Goal: Feedback & Contribution: Submit feedback/report problem

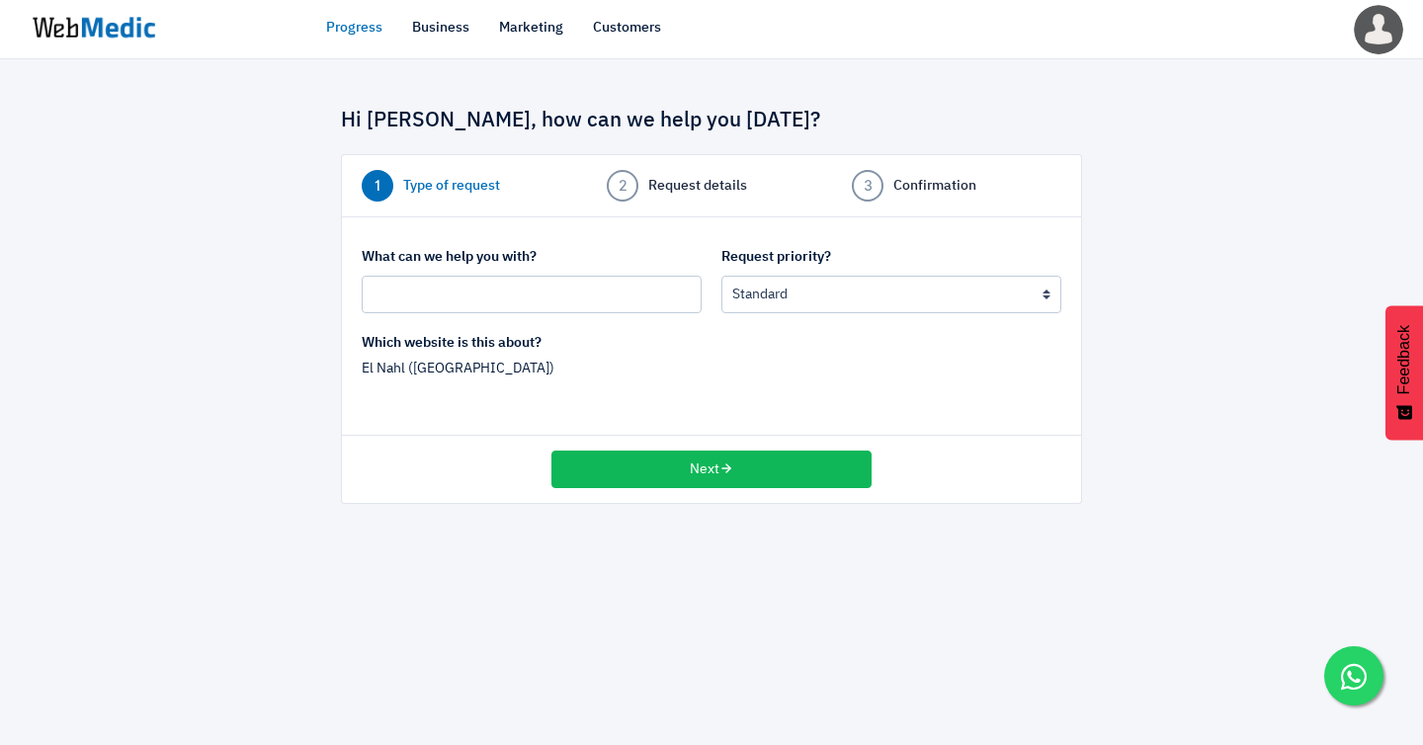
click at [55, 38] on img at bounding box center [94, 27] width 148 height 61
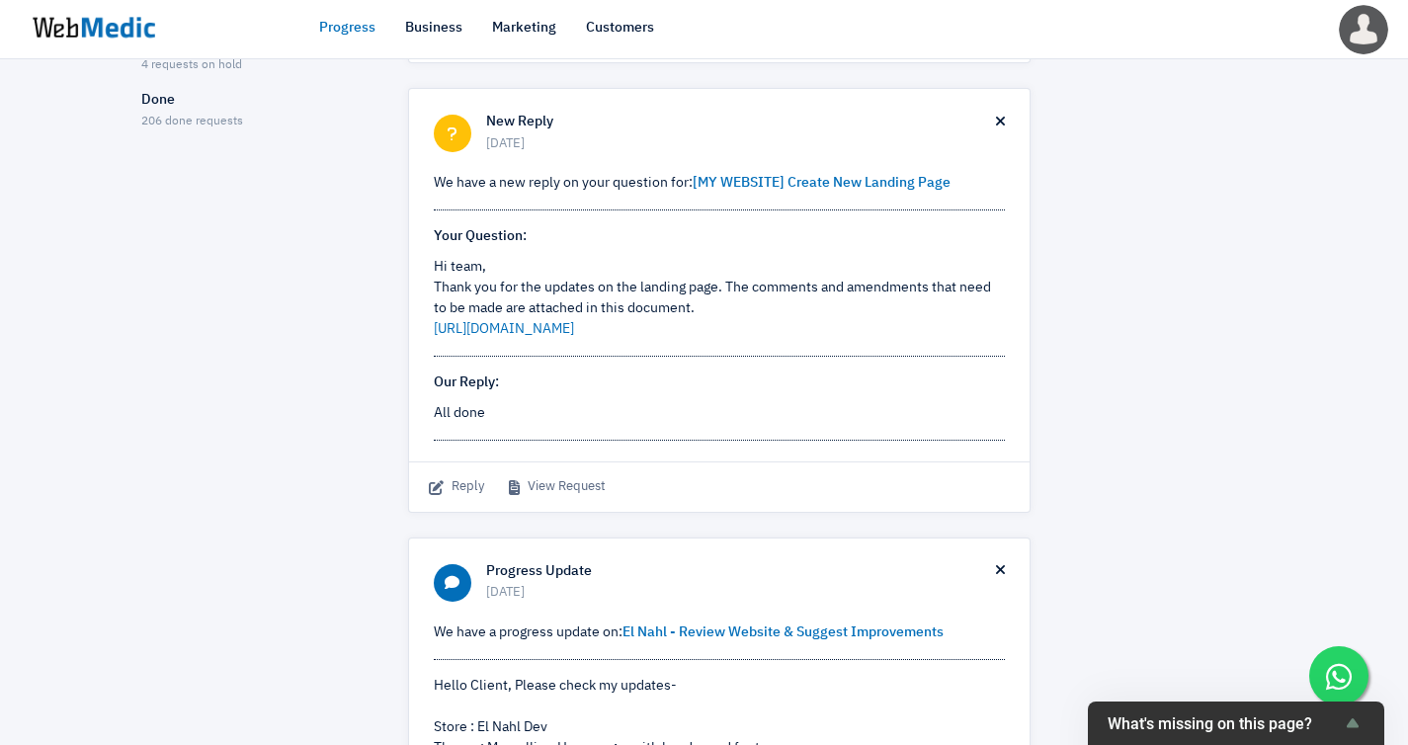
scroll to position [423, 0]
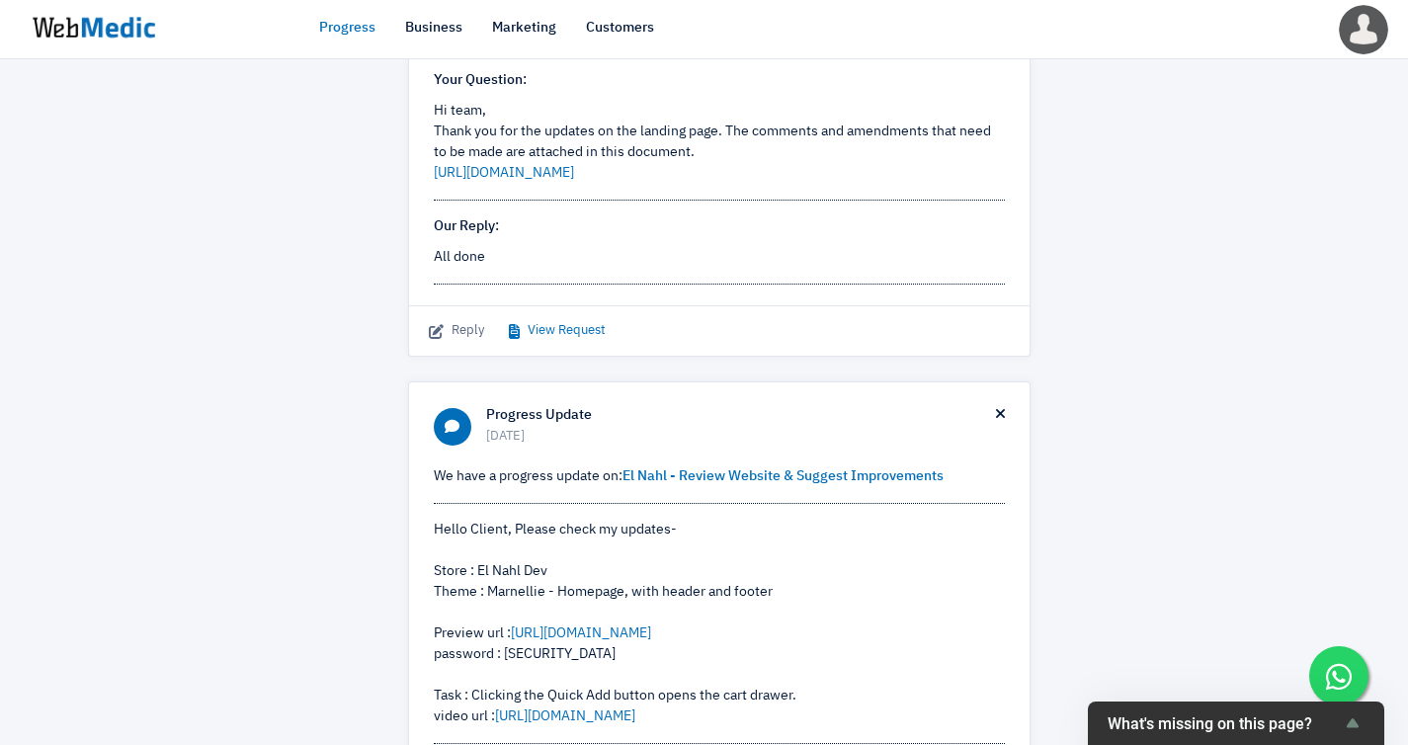
click at [552, 321] on link "View Request" at bounding box center [557, 331] width 97 height 20
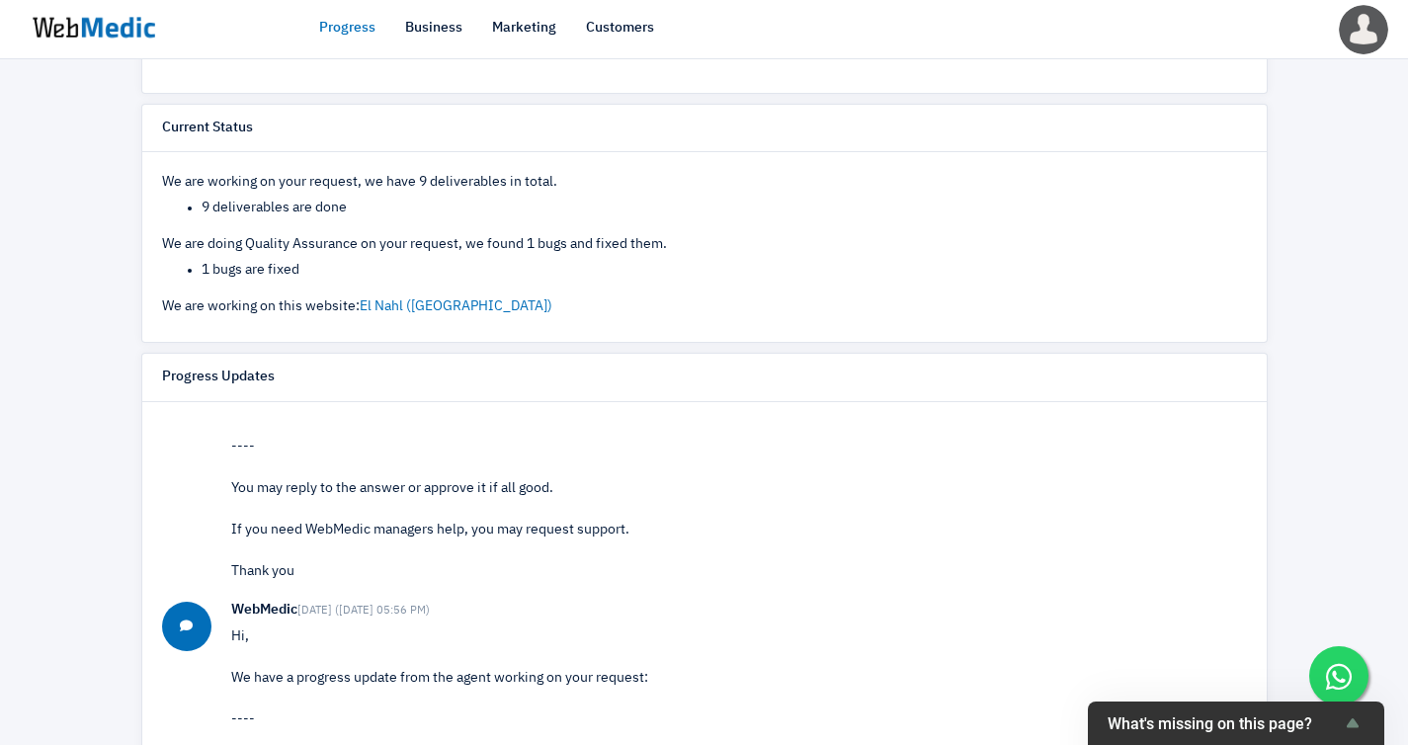
scroll to position [701, 0]
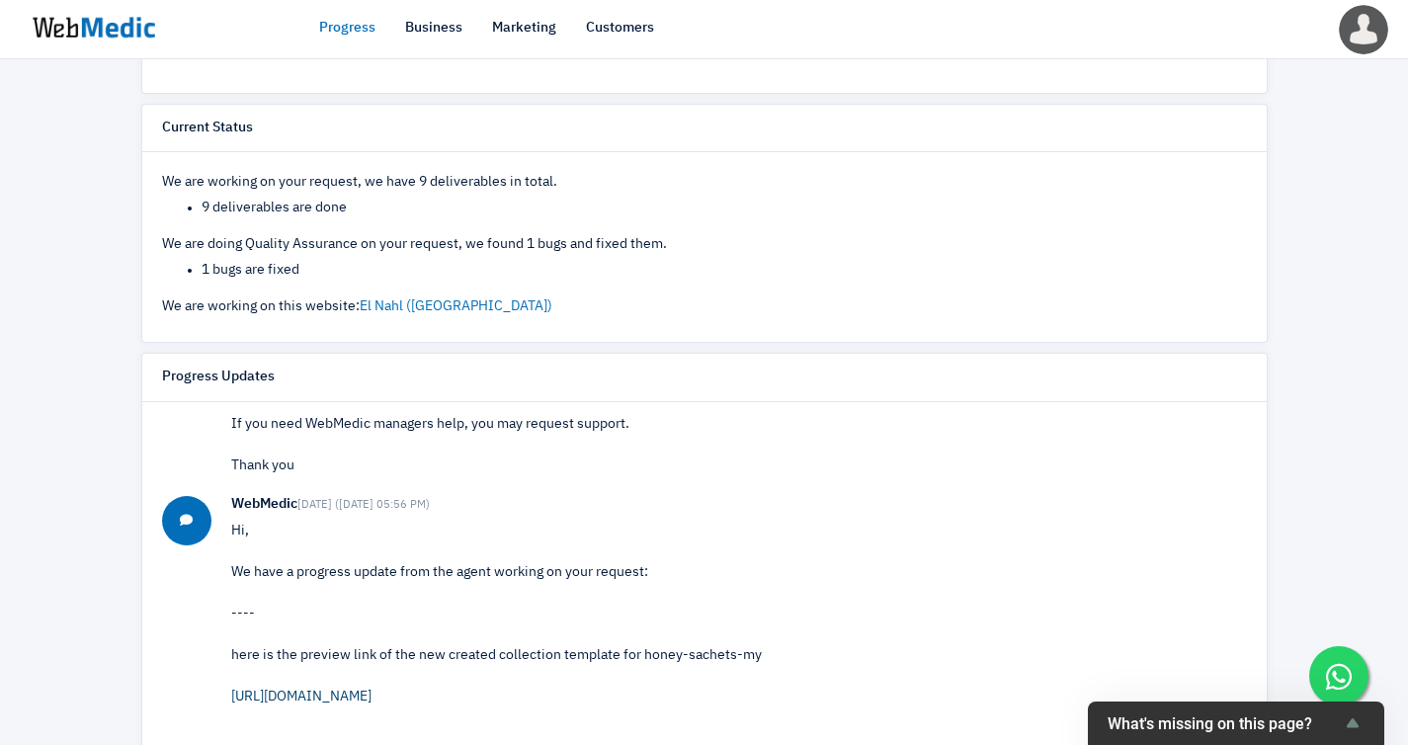
click at [352, 690] on link "[URL][DOMAIN_NAME]" at bounding box center [301, 697] width 140 height 14
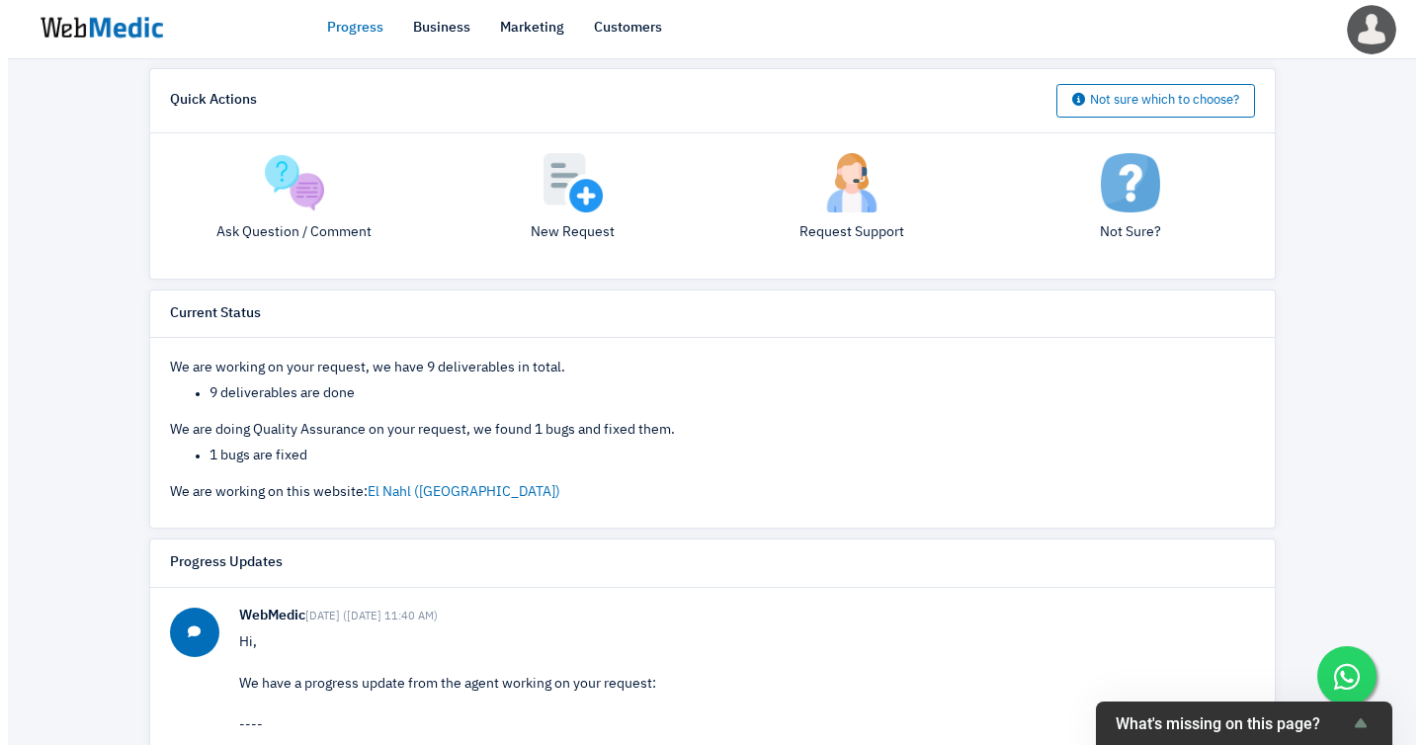
scroll to position [369, 0]
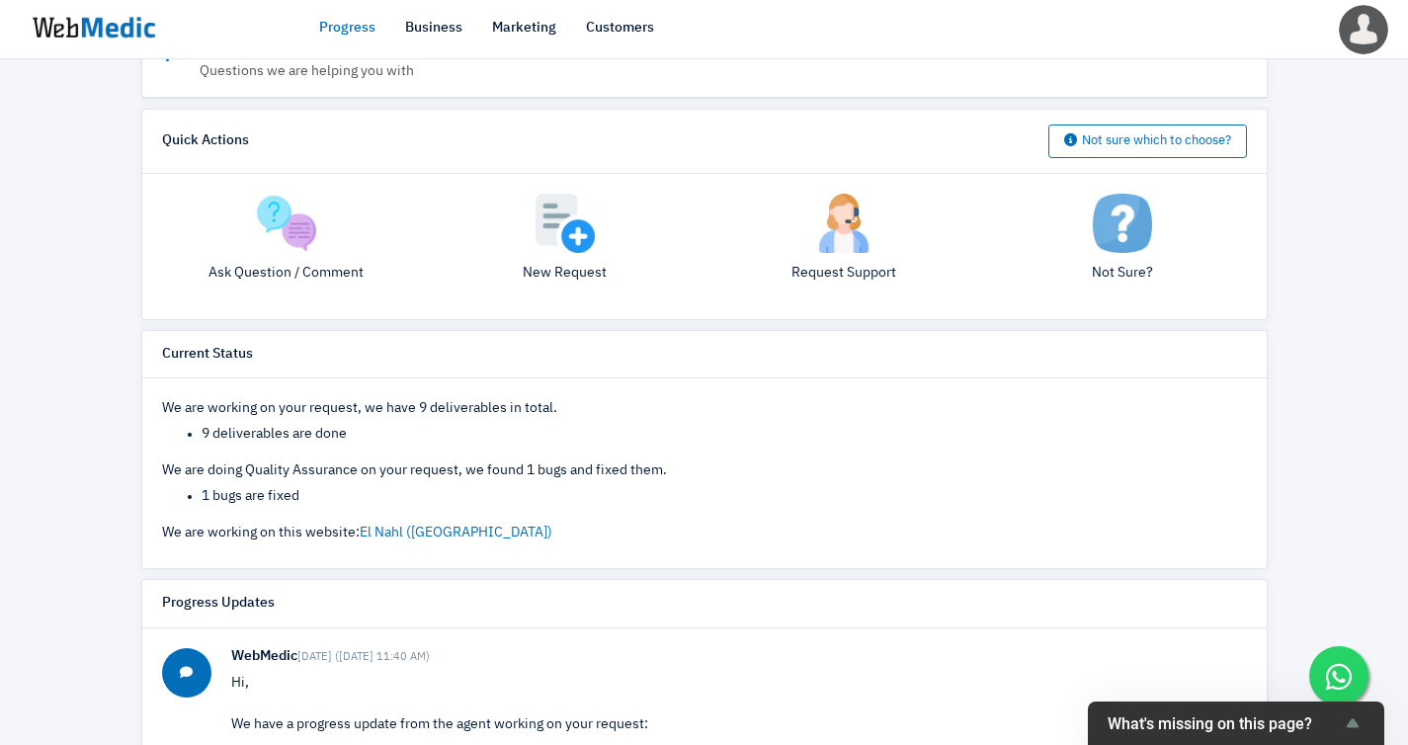
click at [292, 217] on img at bounding box center [286, 223] width 59 height 59
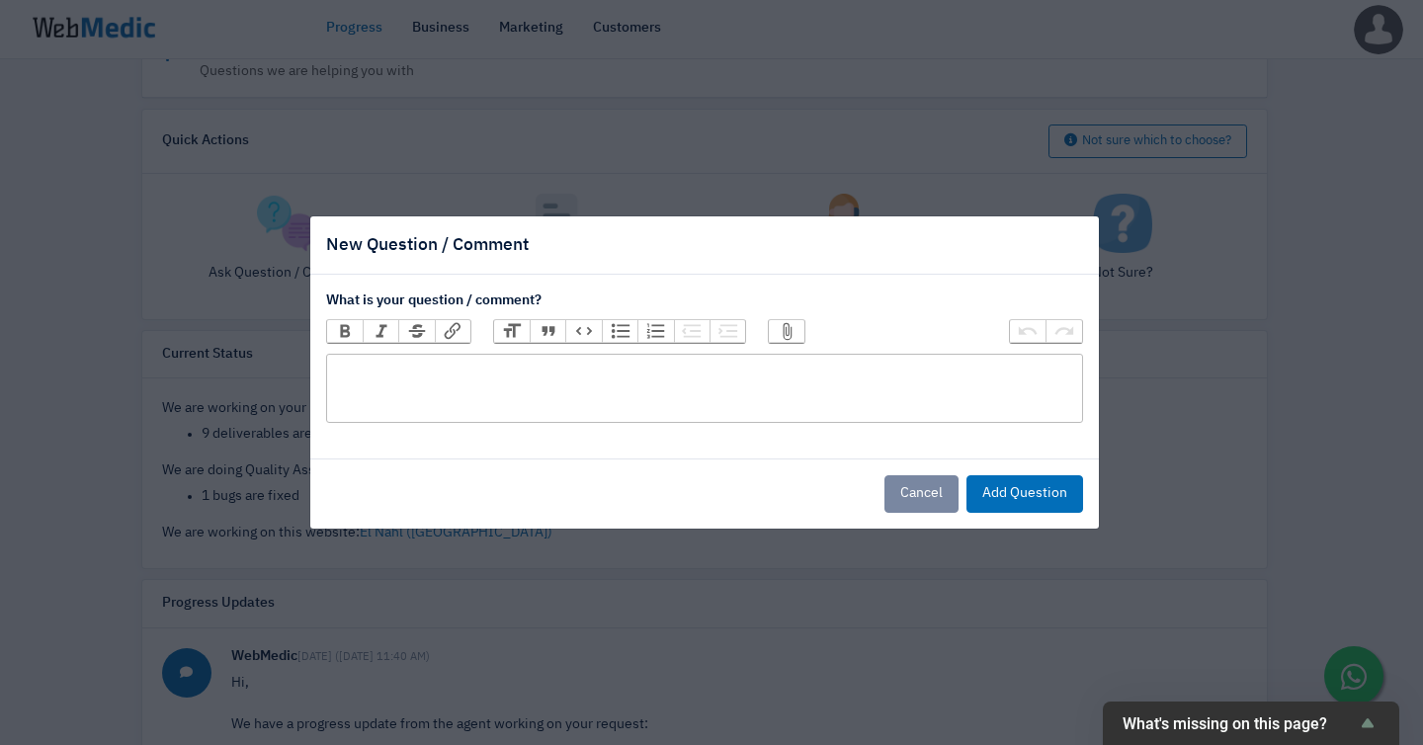
click at [419, 382] on trix-editor at bounding box center [704, 388] width 757 height 69
type trix-editor "<div>t</div>"
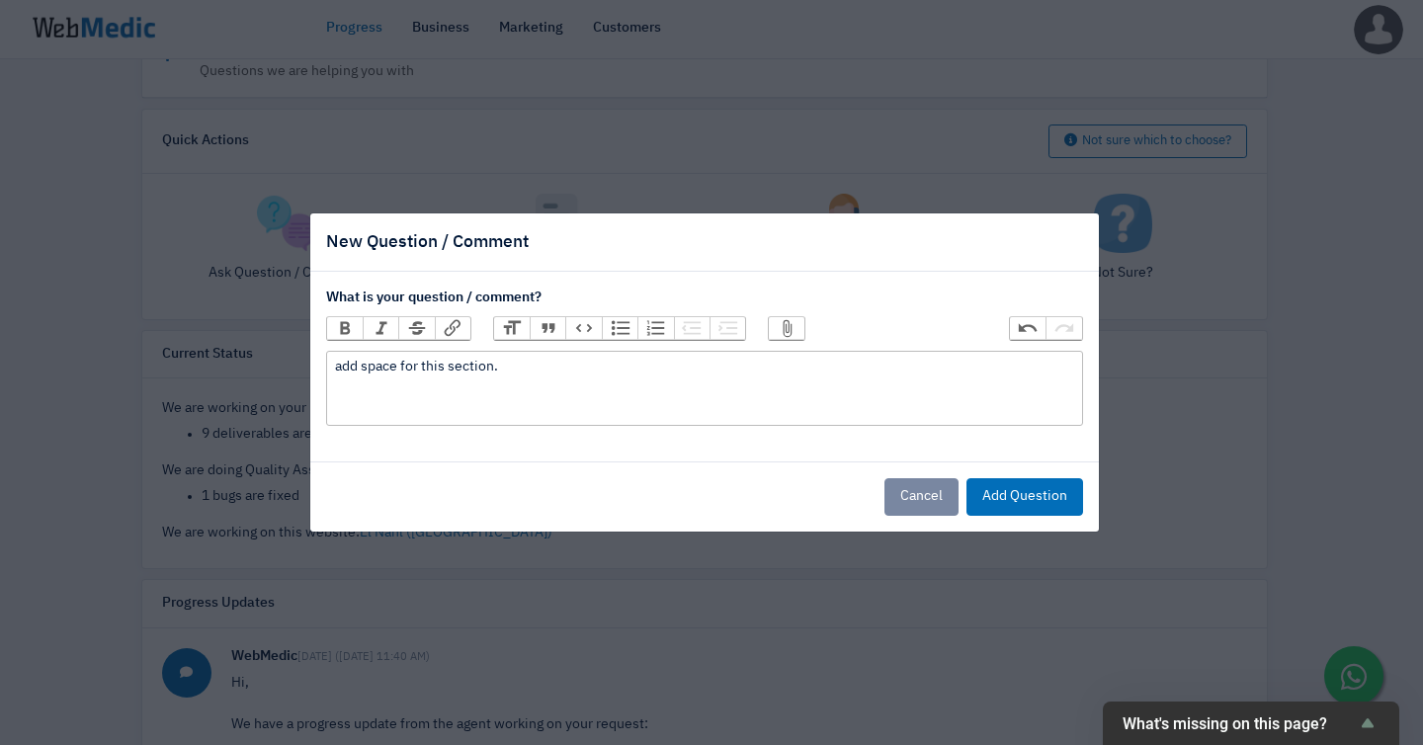
click at [769, 333] on button "Attach Files" at bounding box center [787, 328] width 36 height 22
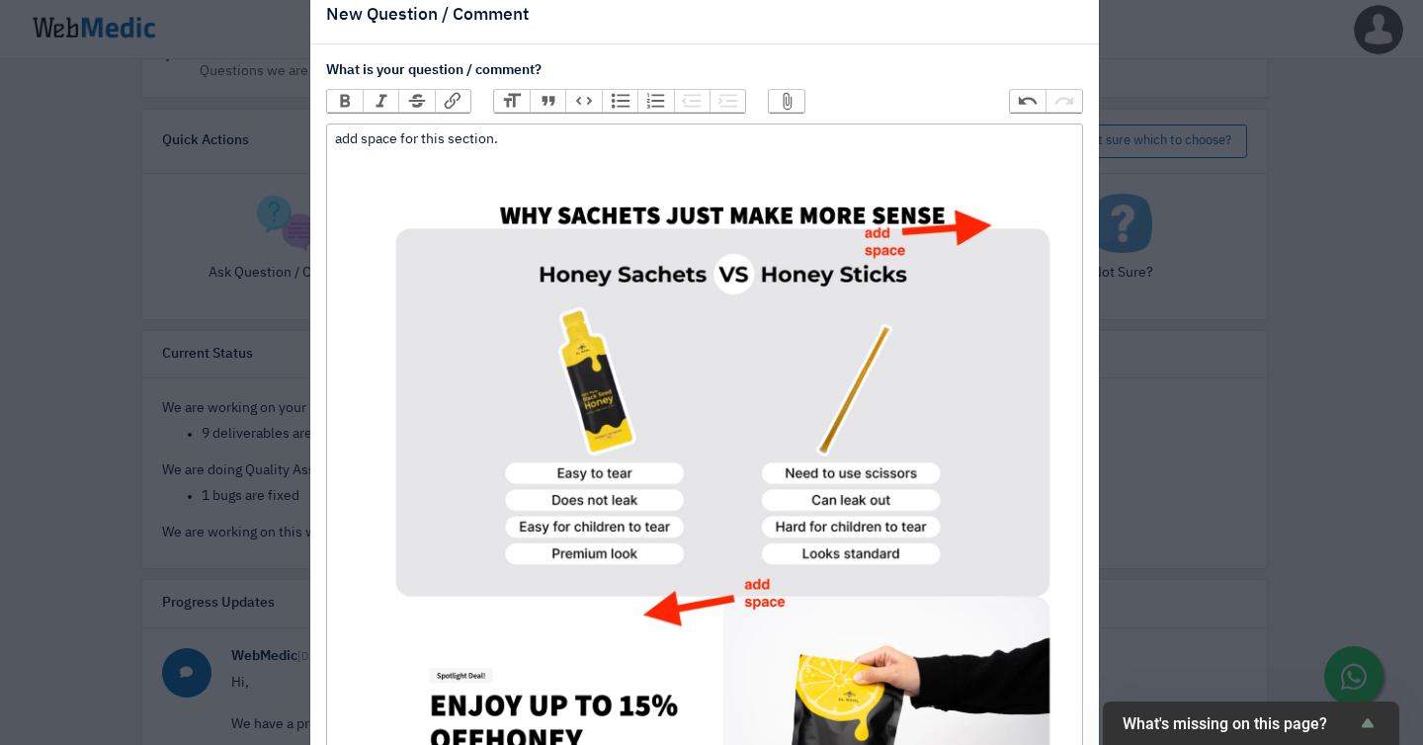
scroll to position [40, 0]
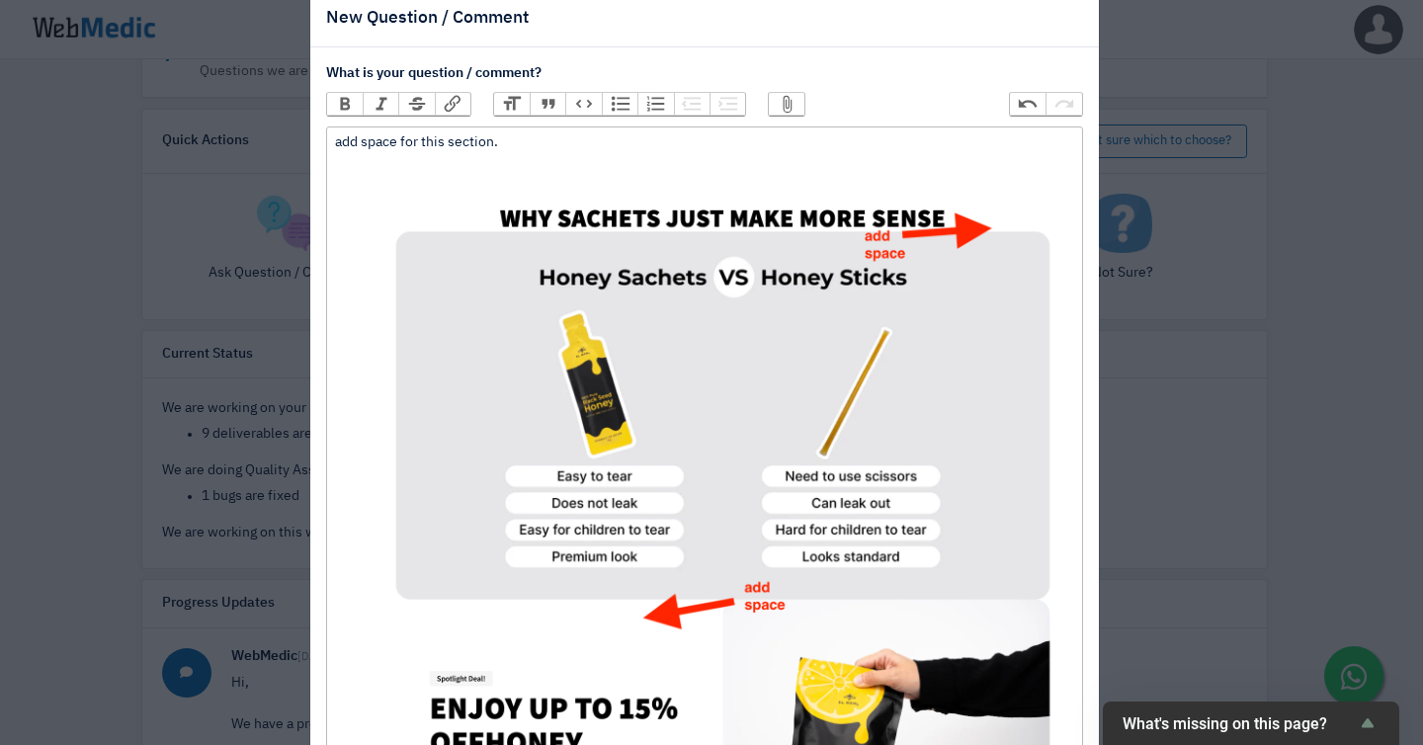
click at [335, 132] on div "add space for this section. ﻿ Screenshot 2025-10-13 at 11.45.12 AM.png 471.46 K…" at bounding box center [704, 467] width 738 height 670
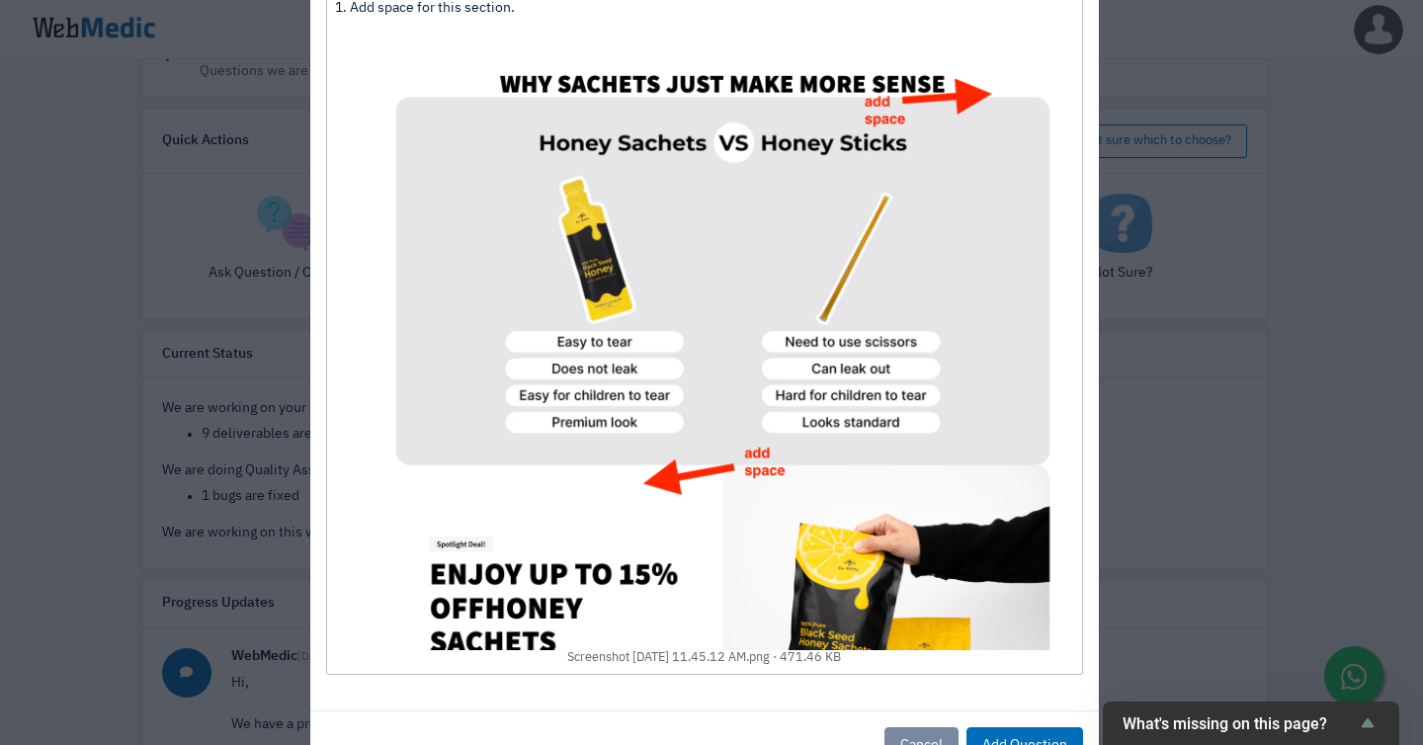
scroll to position [273, 0]
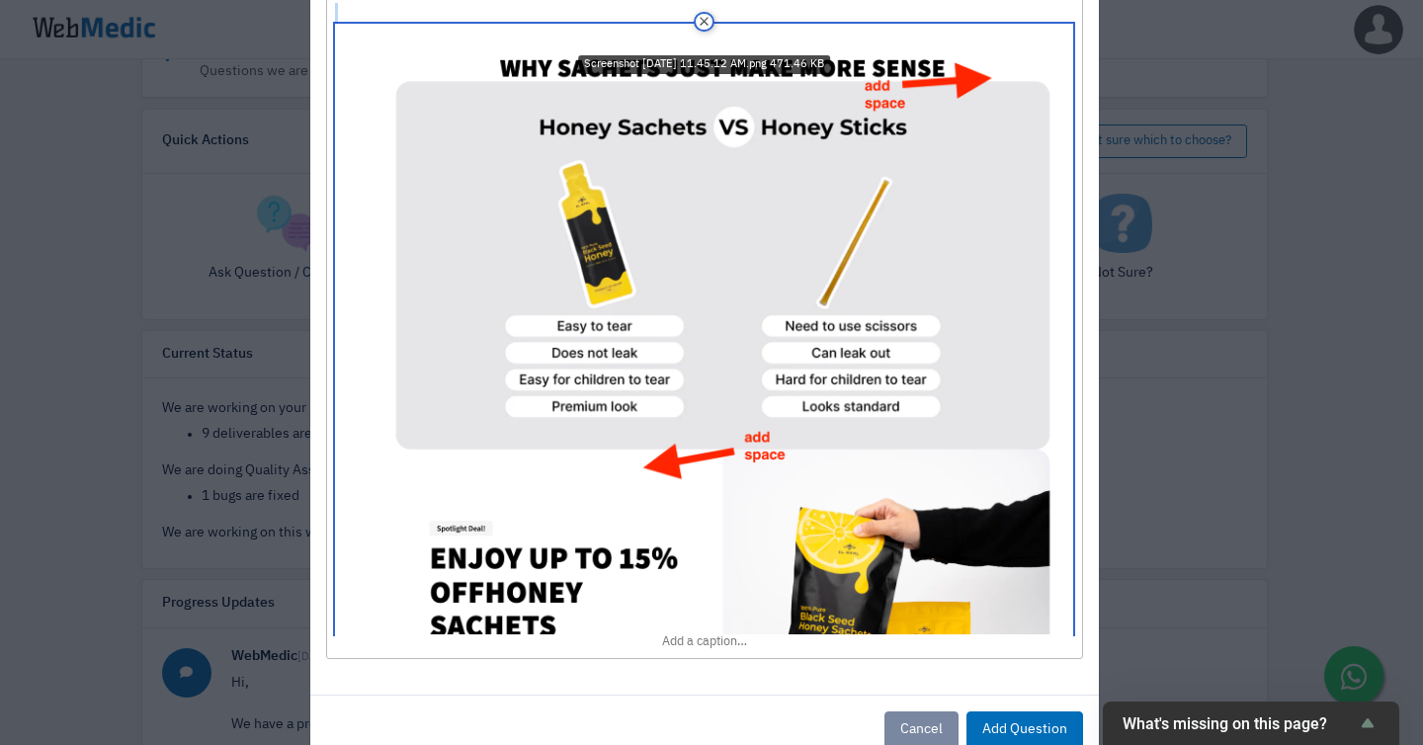
click at [1051, 593] on img at bounding box center [704, 329] width 738 height 611
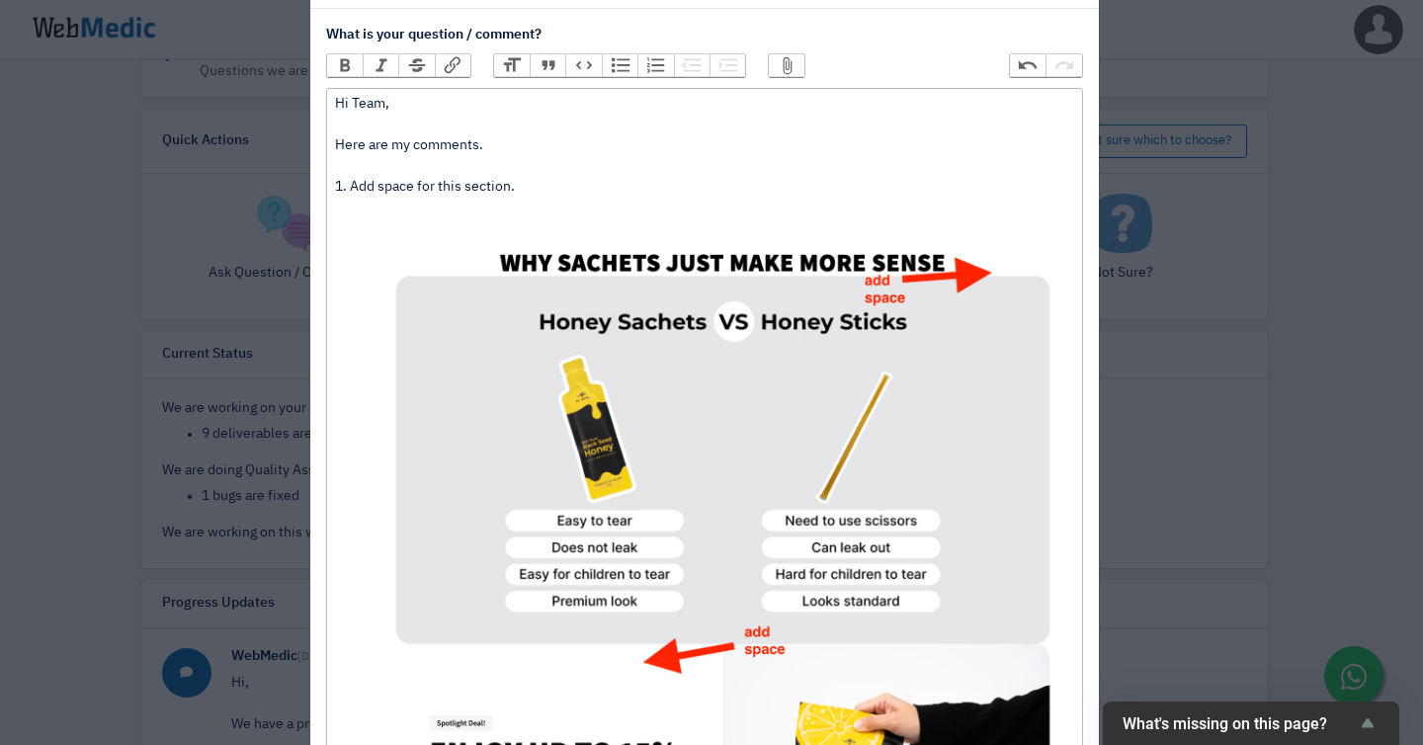
scroll to position [77, 0]
click at [769, 55] on button "Attach Files" at bounding box center [787, 66] width 36 height 22
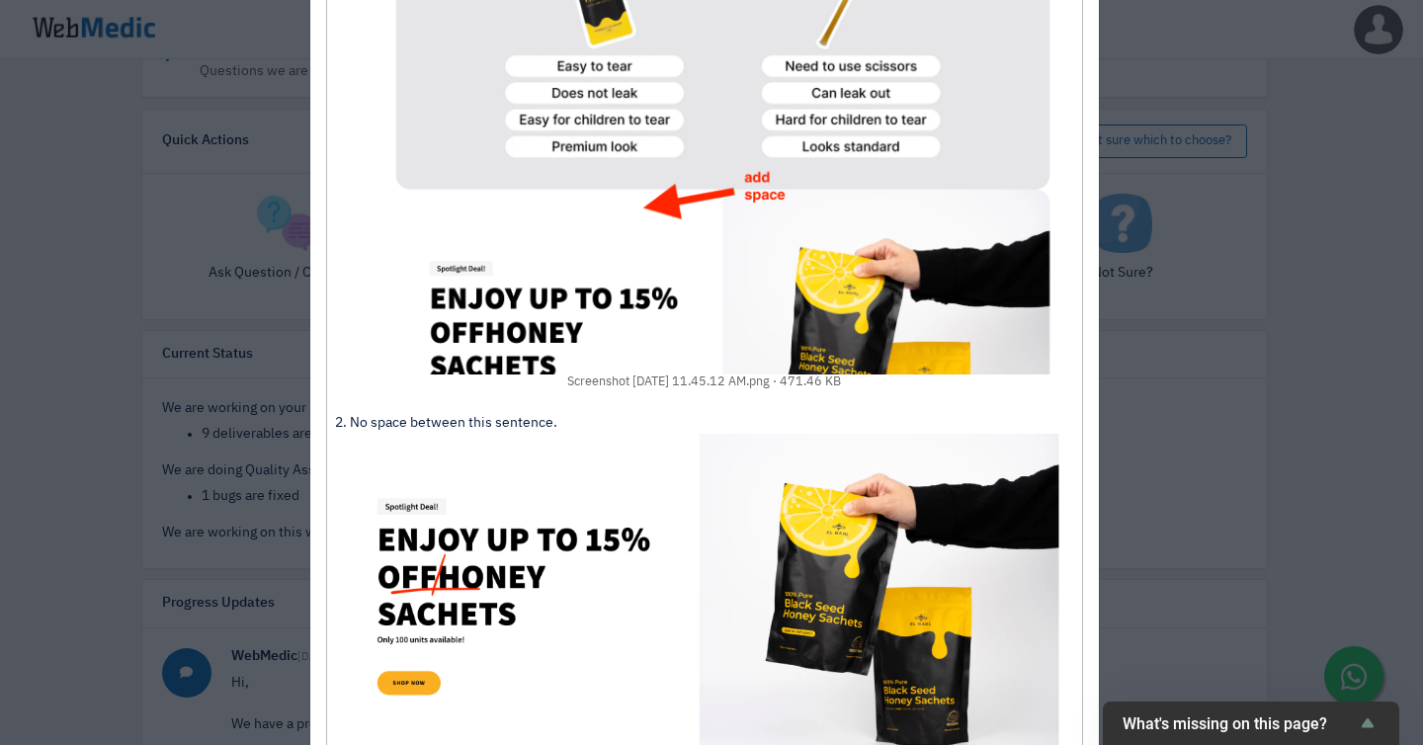
scroll to position [682, 0]
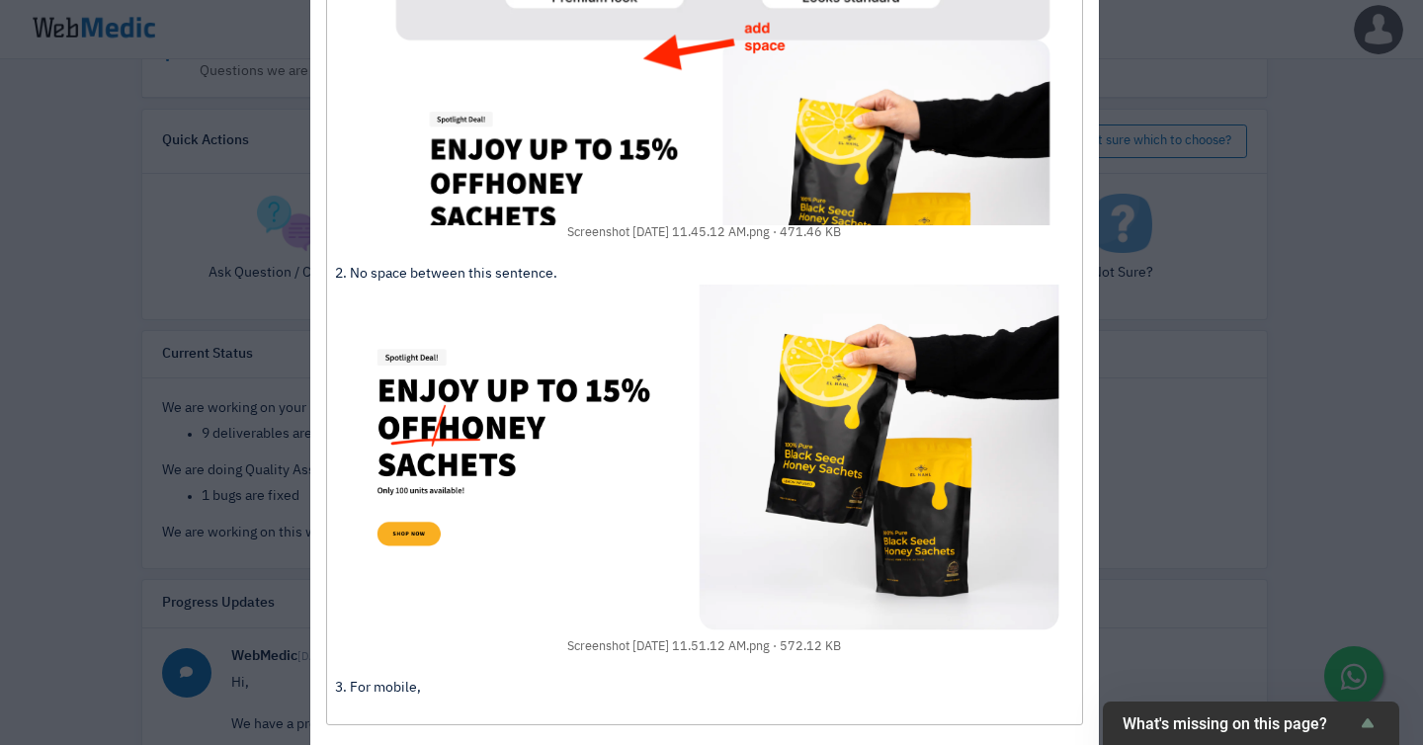
click at [460, 645] on div "Hi Team, Here are my comments. 1. Add space for this section. ﻿ Screenshot 2025…" at bounding box center [704, 104] width 738 height 1228
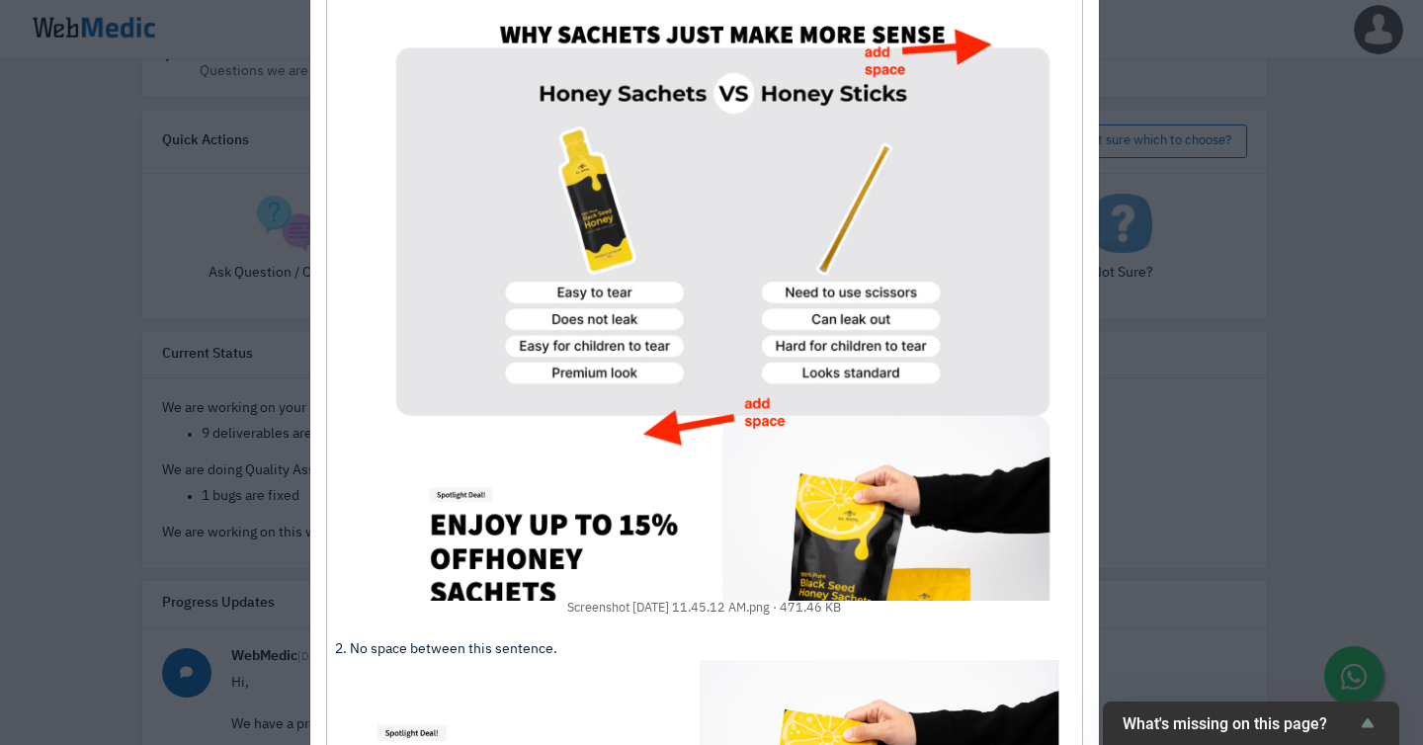
scroll to position [0, 0]
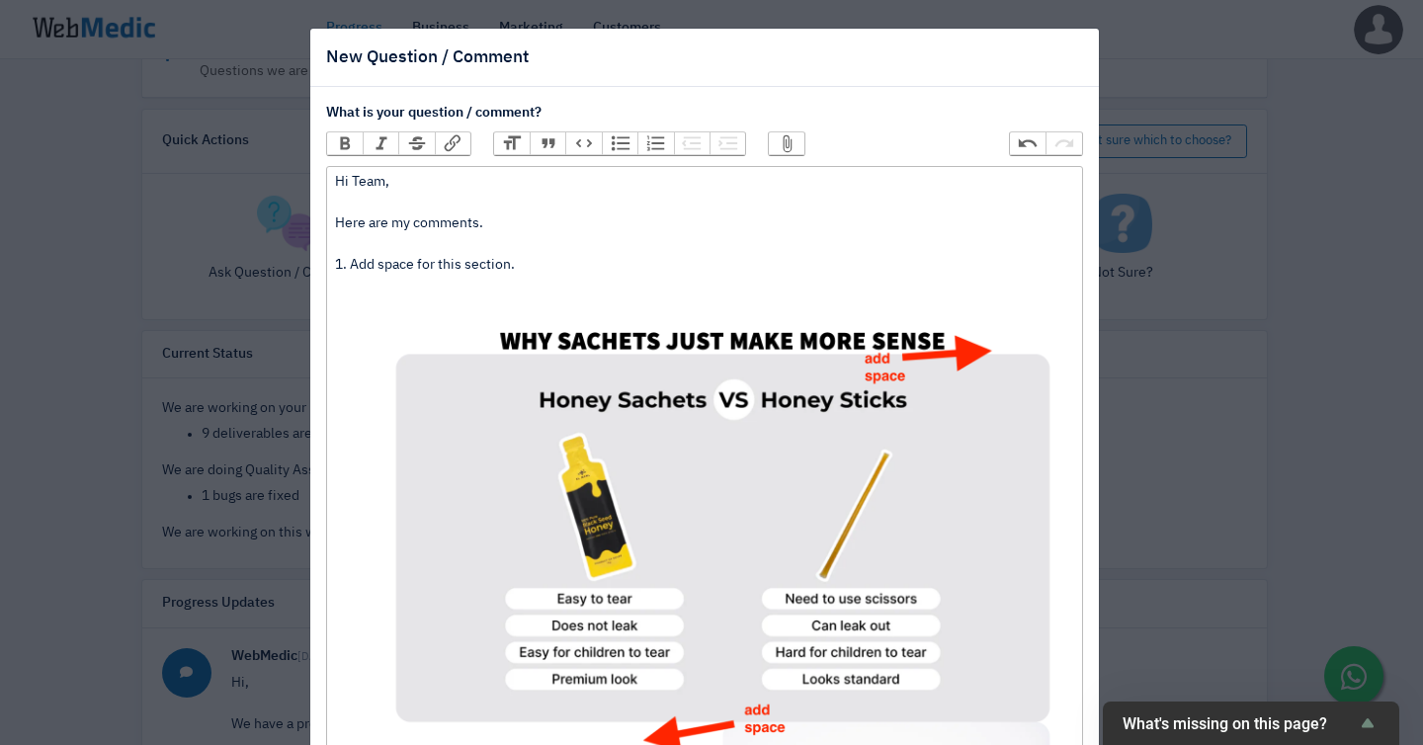
click at [769, 132] on button "Attach Files" at bounding box center [787, 143] width 36 height 22
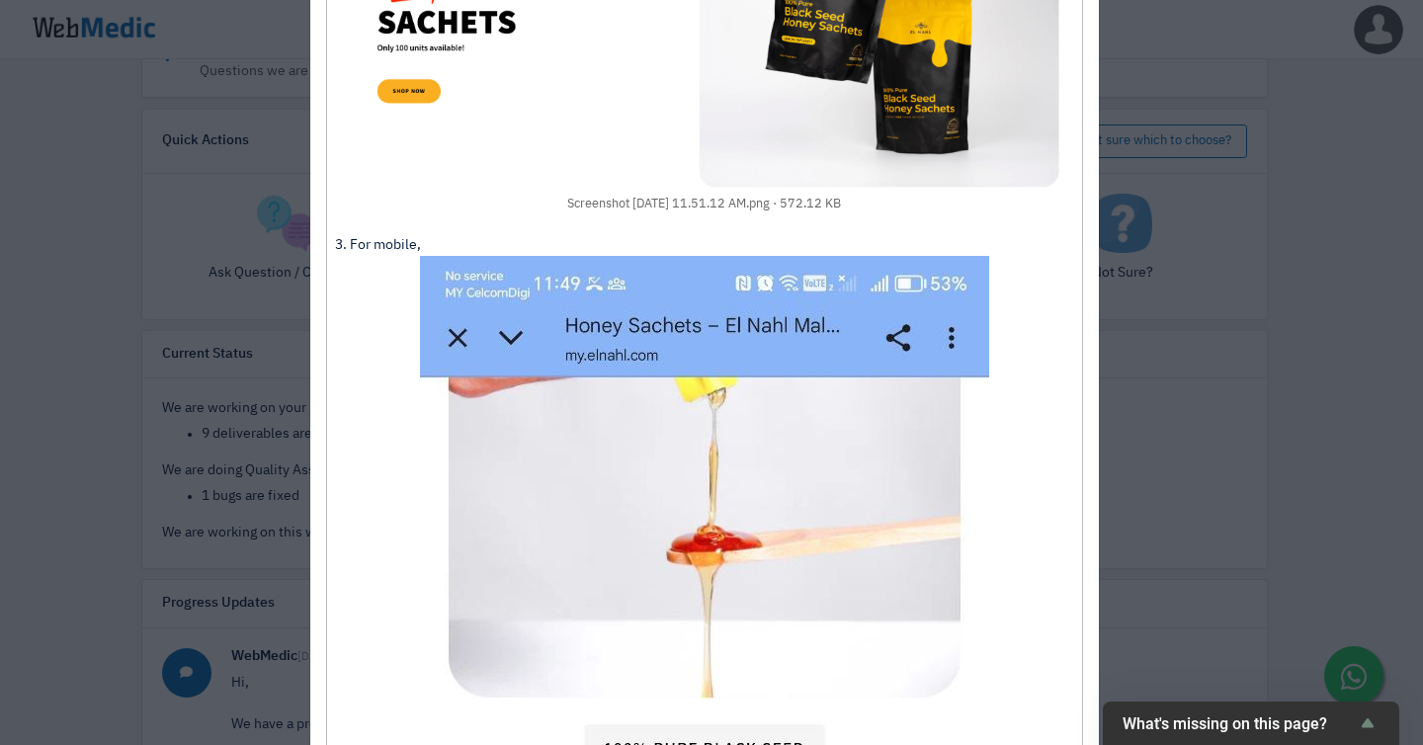
scroll to position [1109, 0]
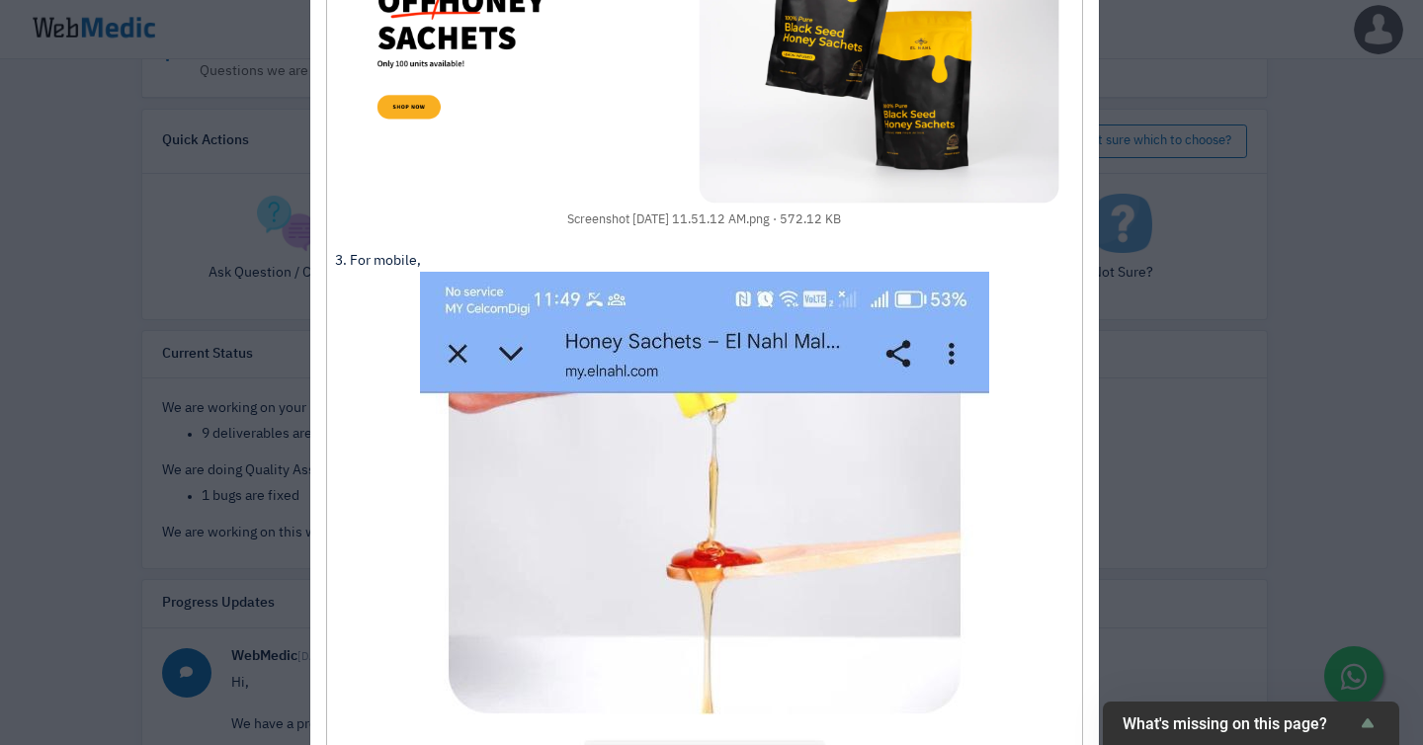
click at [414, 215] on div "Hi Team, Here are my comments. 1. Add space for this section. ﻿ Screenshot 2025…" at bounding box center [704, 318] width 738 height 2511
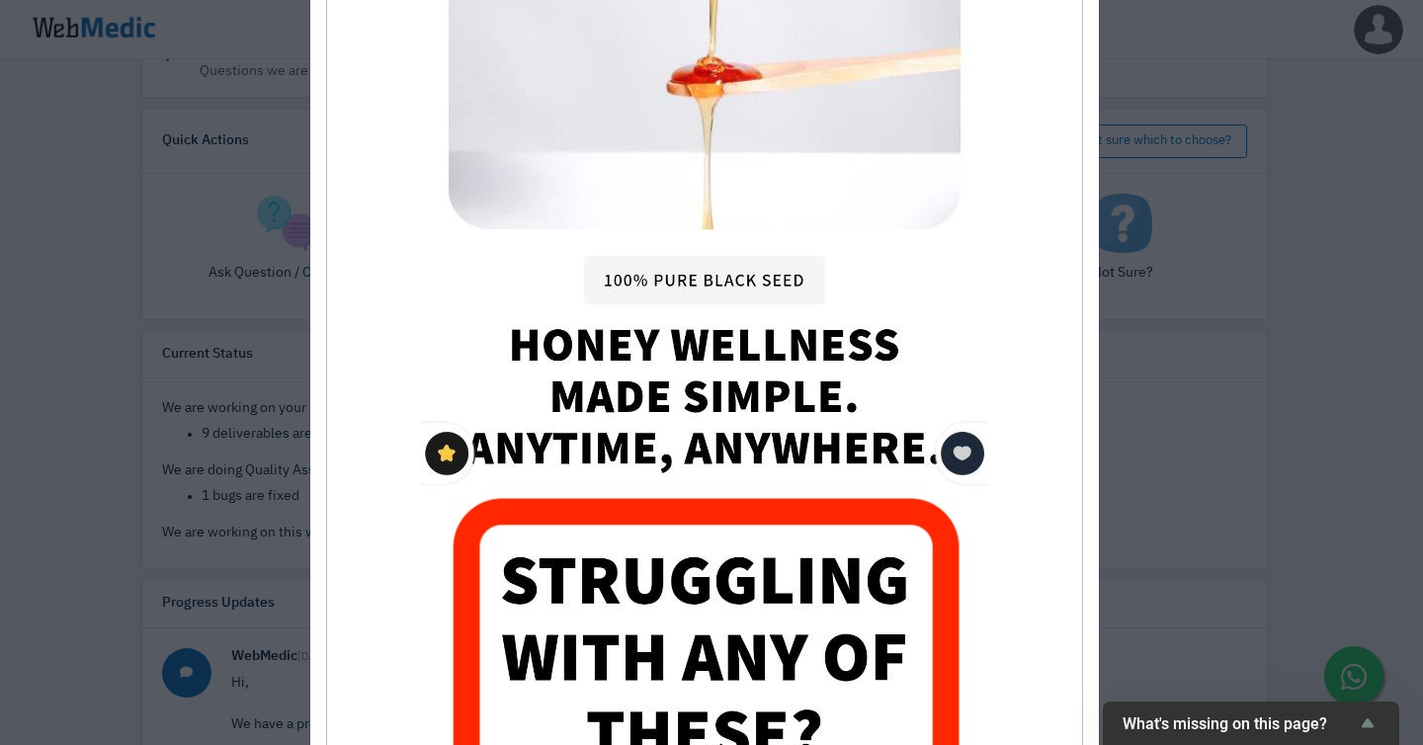
scroll to position [1601, 0]
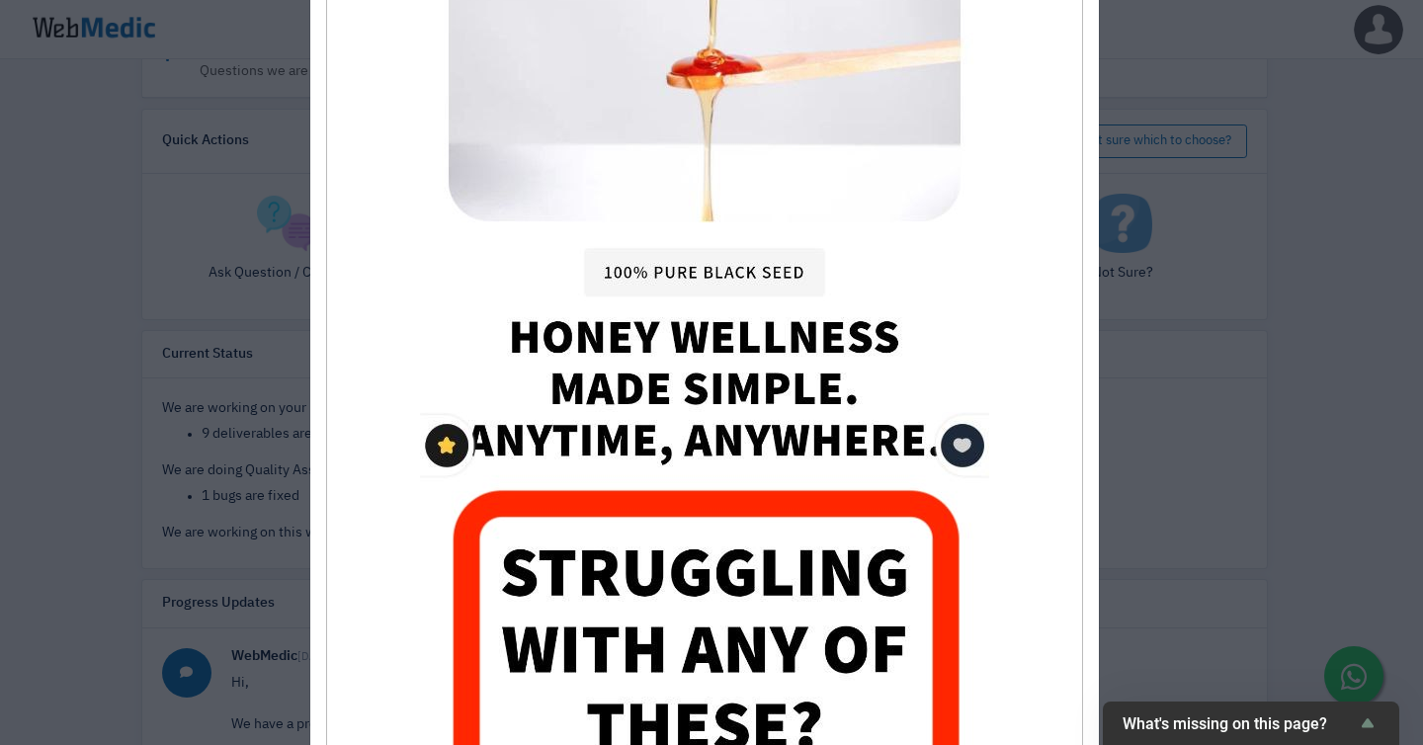
click at [575, 473] on img at bounding box center [704, 412] width 569 height 1265
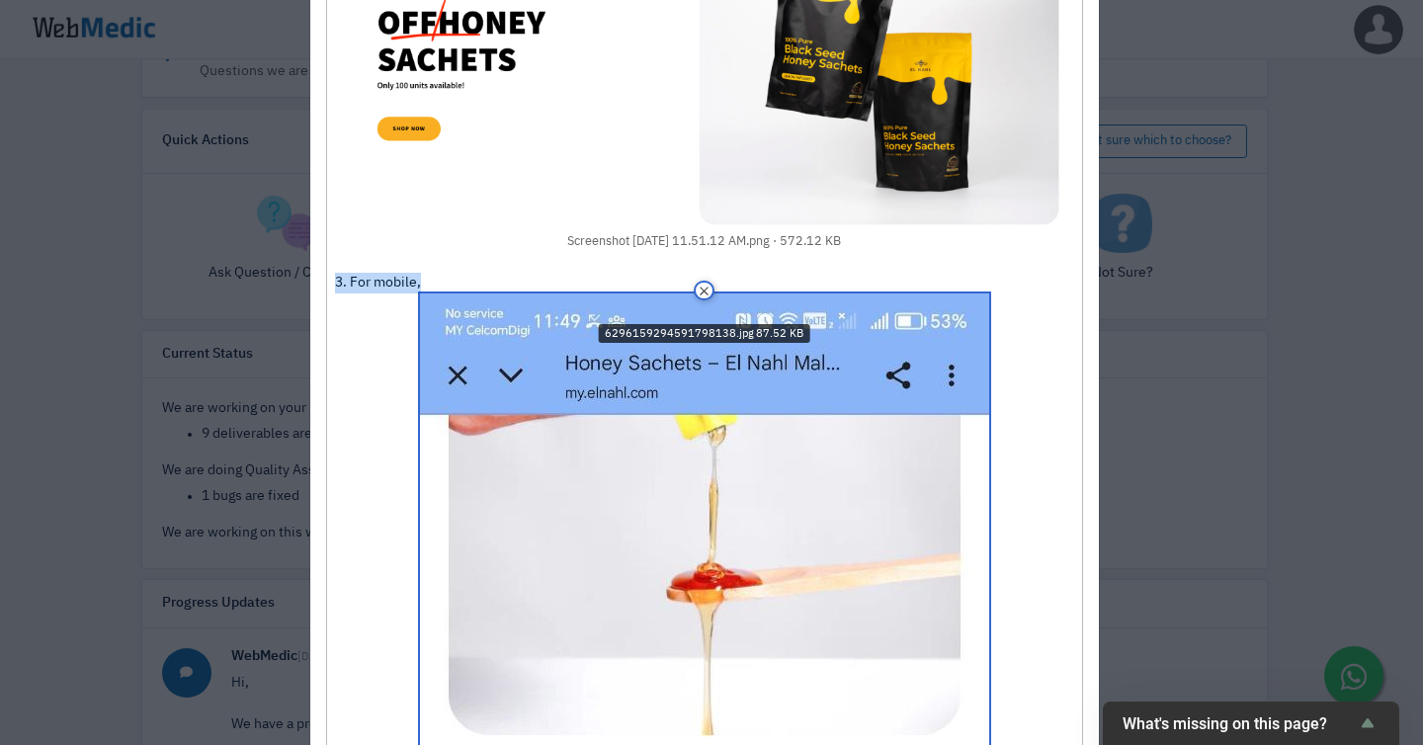
scroll to position [1079, 0]
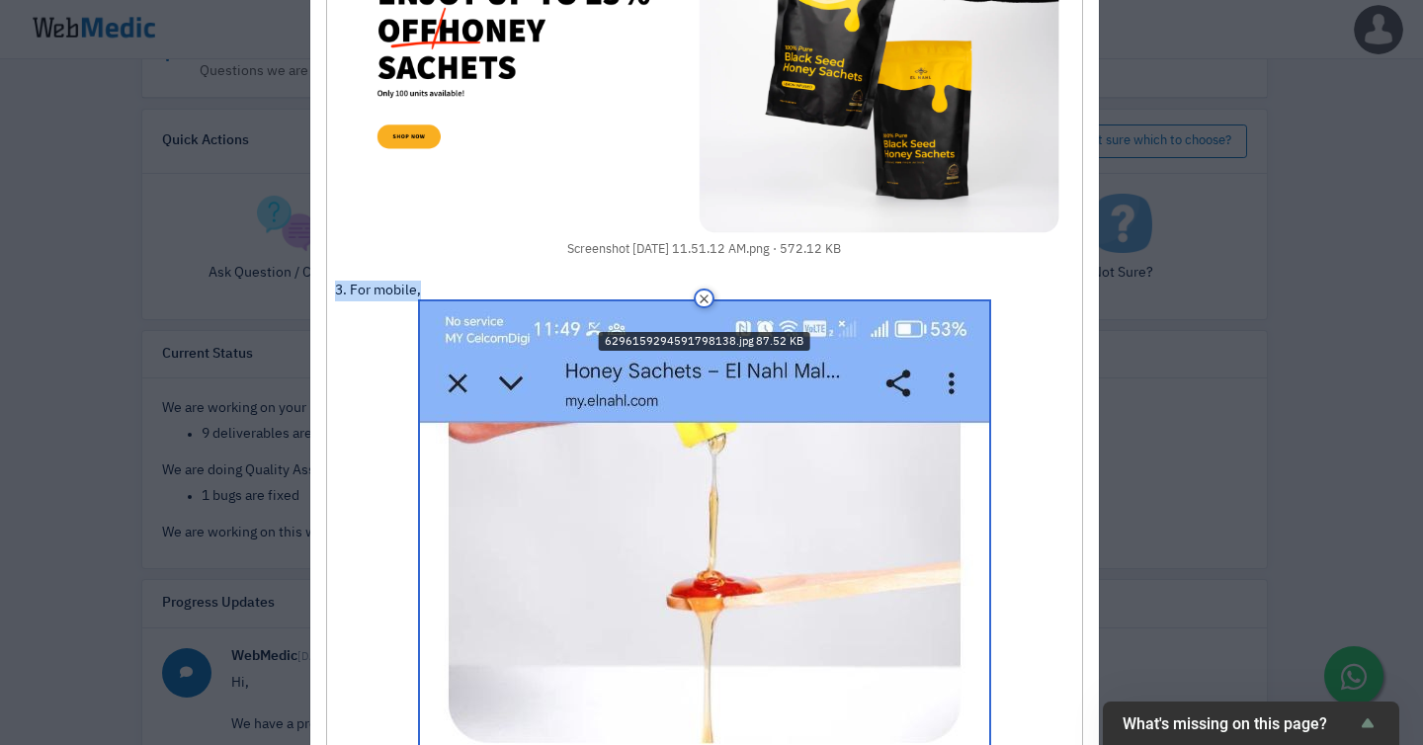
click at [438, 289] on div "Remove" at bounding box center [704, 300] width 738 height 22
click at [408, 246] on div "Hi Team, Here are my comments. 1. Add space for this section. ﻿ Screenshot 2025…" at bounding box center [704, 348] width 738 height 2511
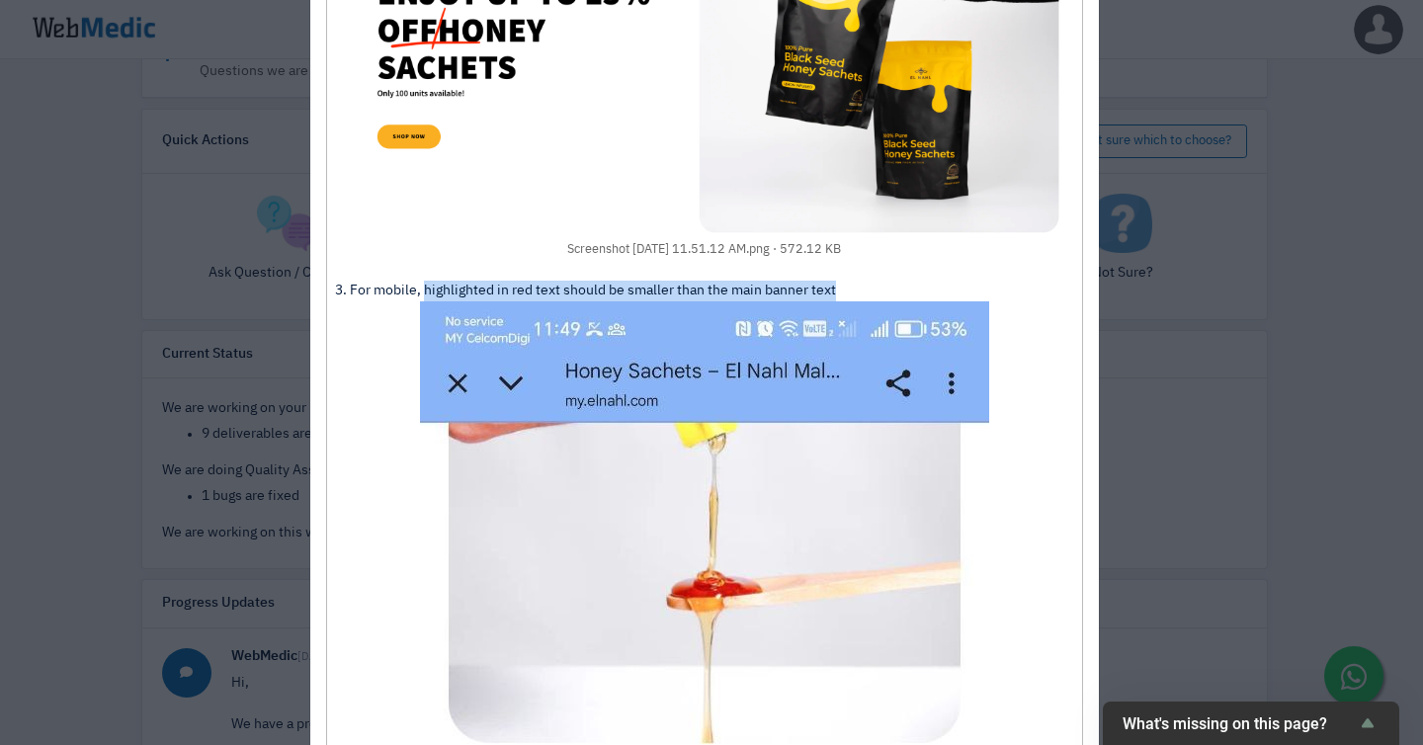
drag, startPoint x: 775, startPoint y: 248, endPoint x: 403, endPoint y: 250, distance: 371.6
click at [403, 250] on div "Hi Team, Here are my comments. 1. Add space for this section. ﻿ Screenshot 2025…" at bounding box center [704, 348] width 738 height 2511
copy div "highlighted in red text should be smaller than the main banner text"
paste trix-editor "<div>Hi Team,<br><br>Here are my comments.<br><br>1. Add space for this section…"
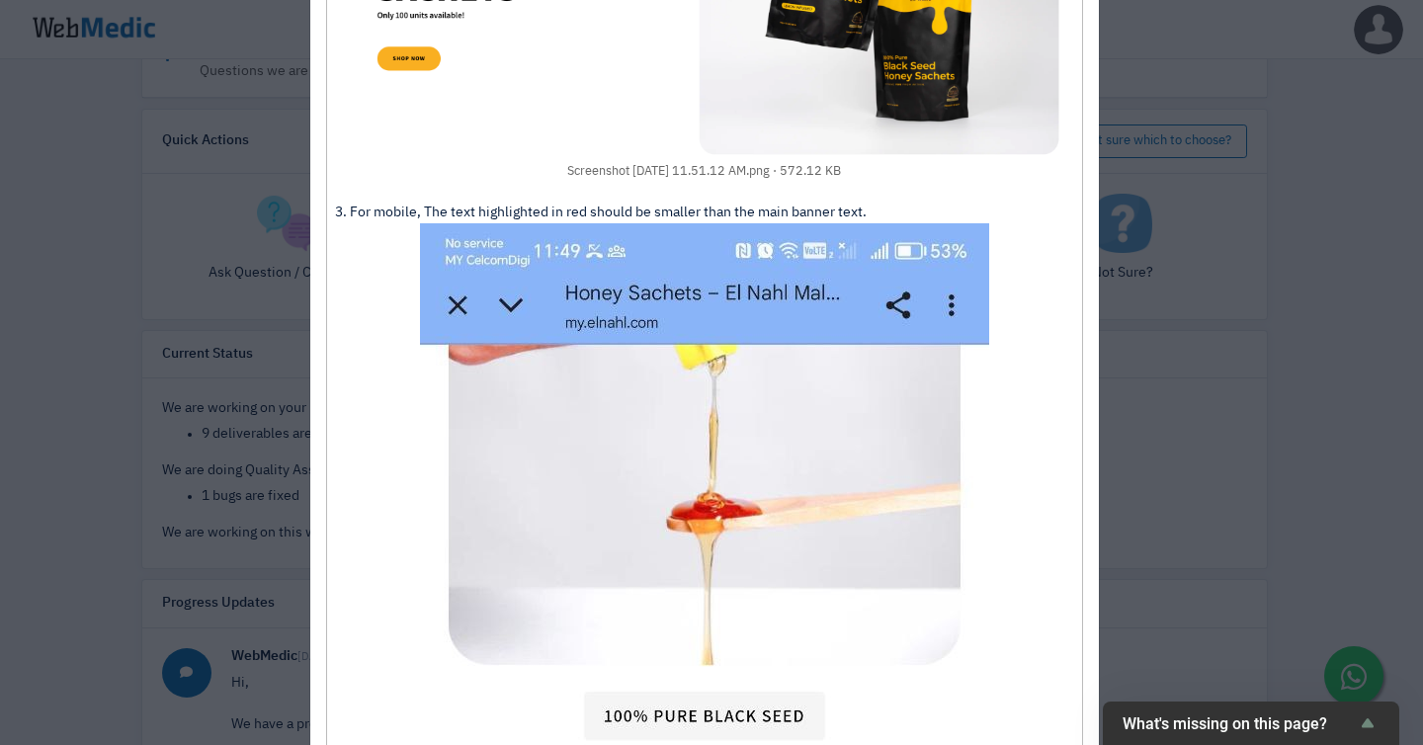
scroll to position [1117, 0]
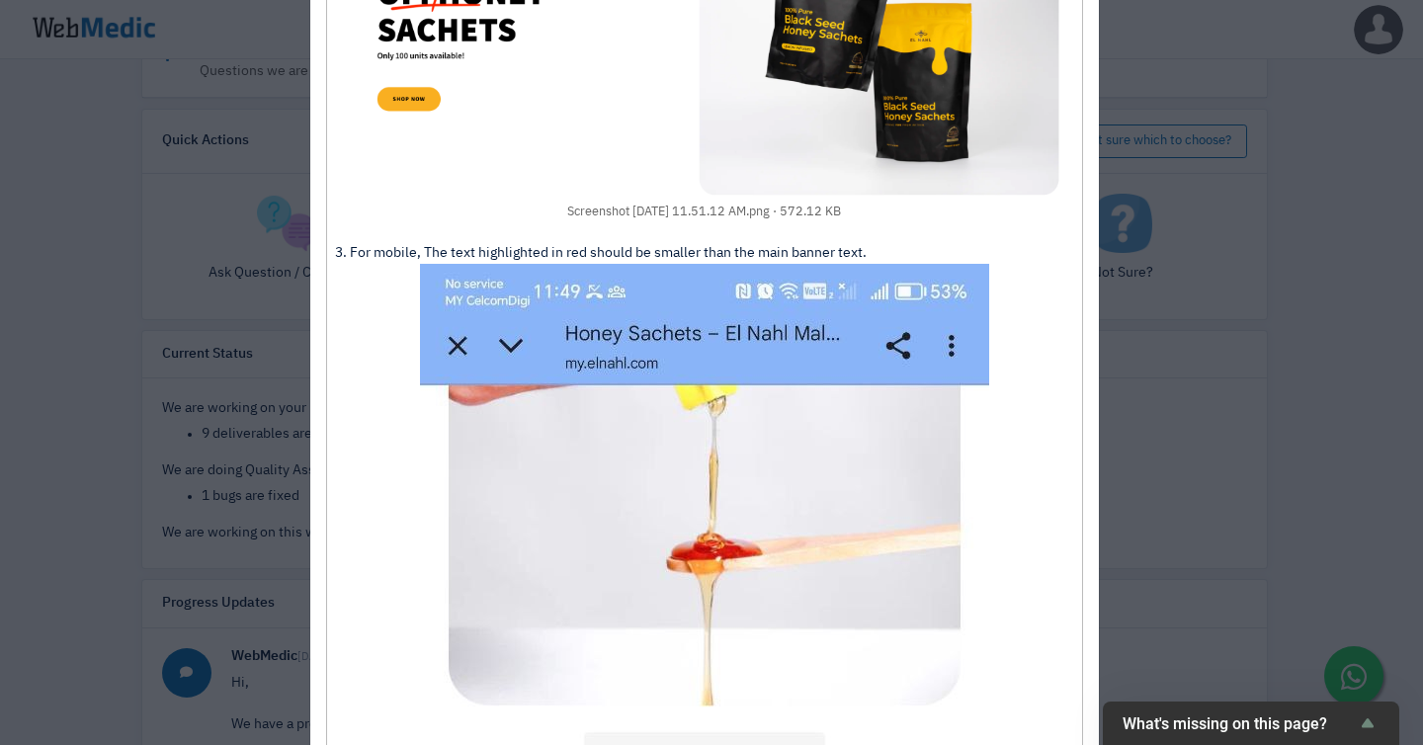
click at [408, 210] on div "Hi Team, Here are my comments. 1. Add space for this section. ﻿ Screenshot 2025…" at bounding box center [704, 310] width 738 height 2511
click at [823, 210] on div "Hi Team, Here are my comments. 1. Add space for this section. ﻿ Screenshot 2025…" at bounding box center [704, 310] width 738 height 2511
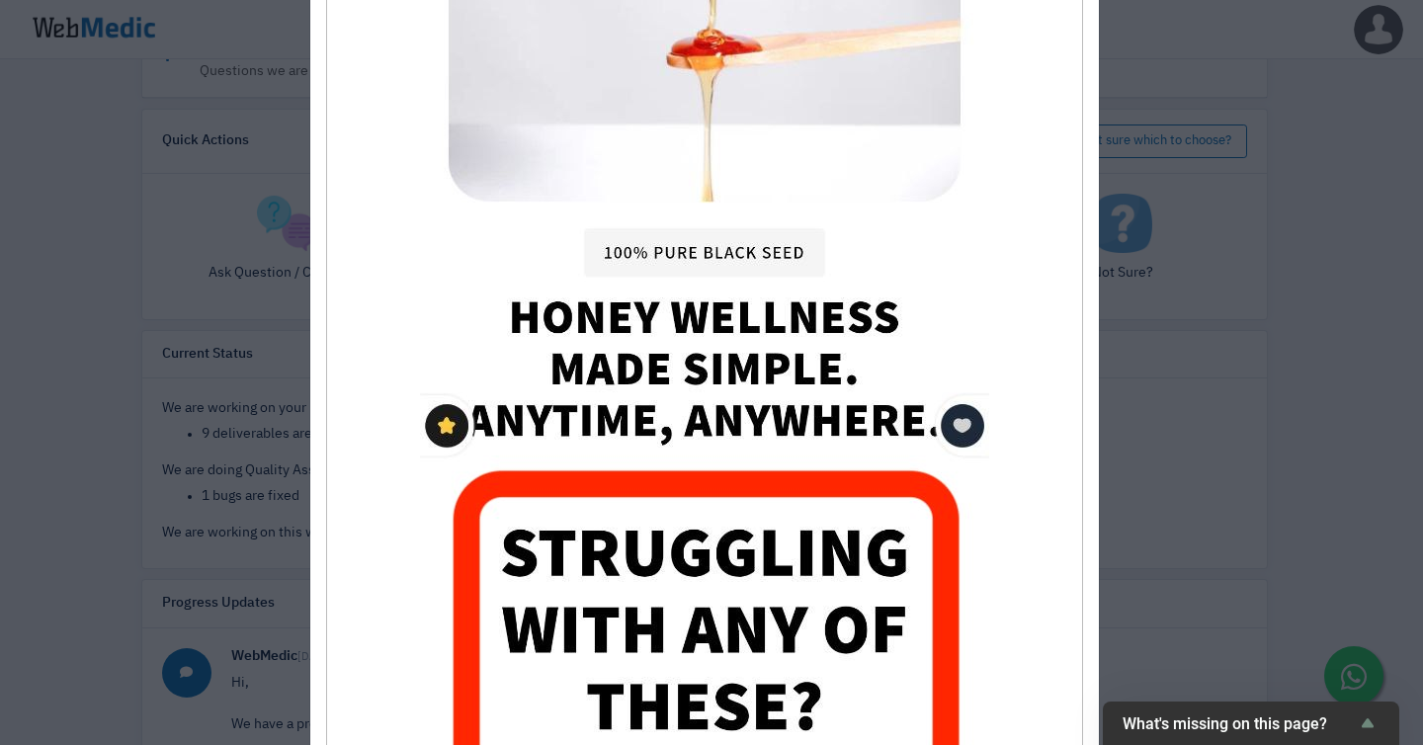
click at [956, 609] on img at bounding box center [704, 392] width 569 height 1265
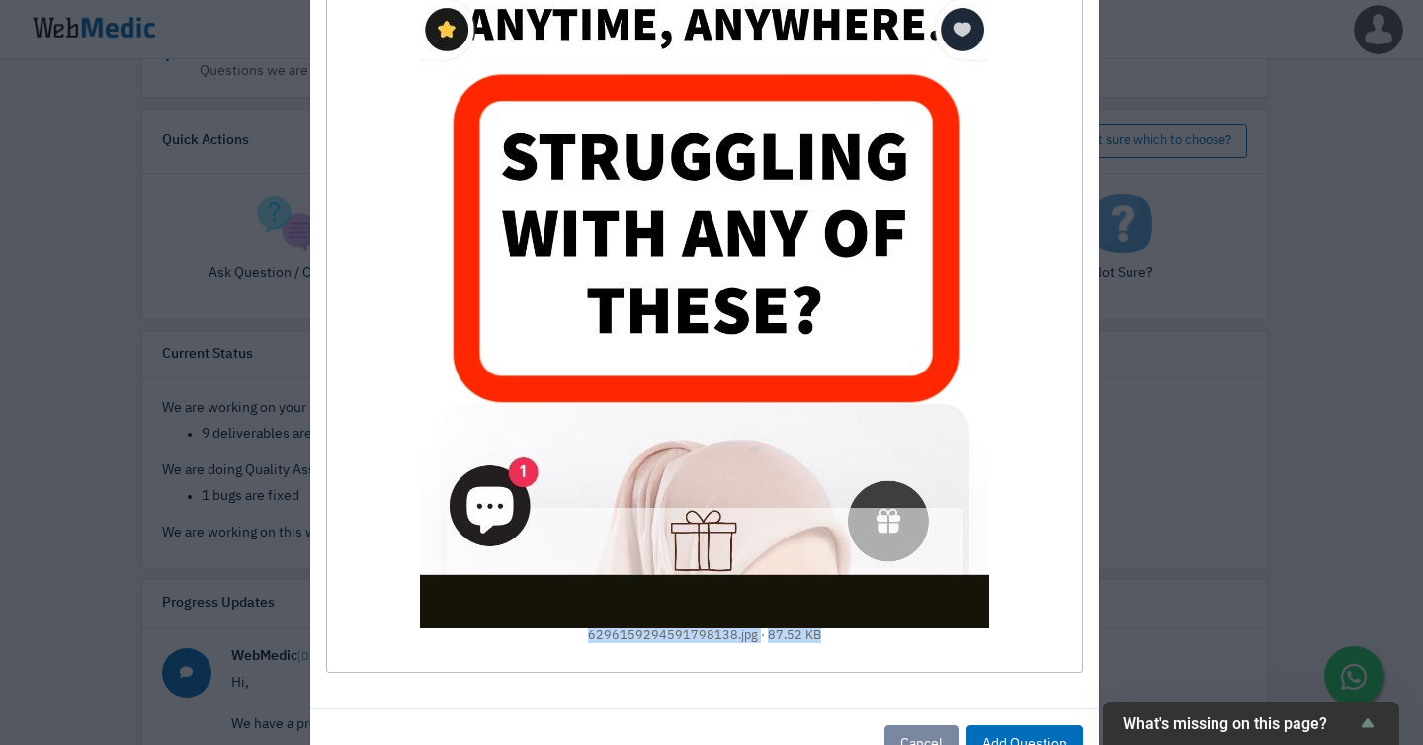
click at [1011, 561] on figure "6296159294591798138.jpg 87.52 KB" at bounding box center [704, 4] width 738 height 1280
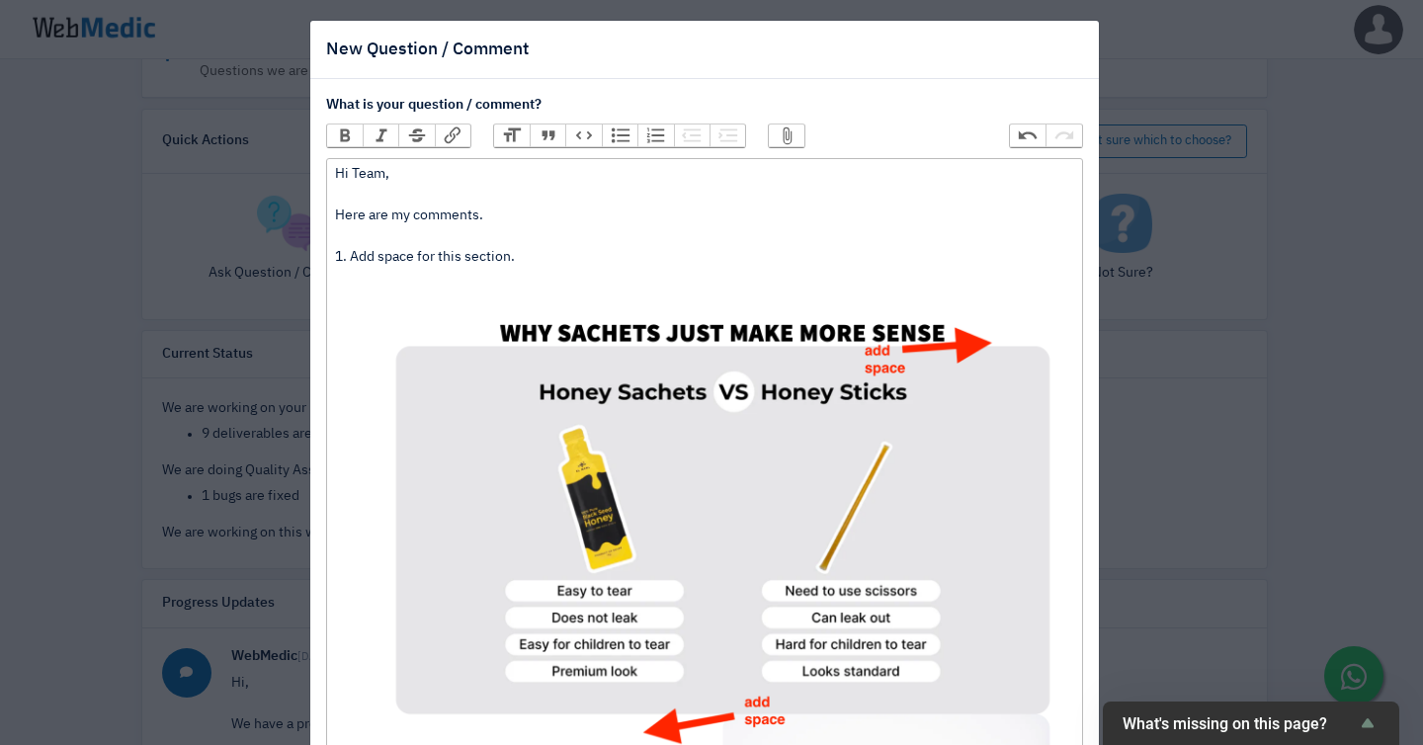
scroll to position [0, 0]
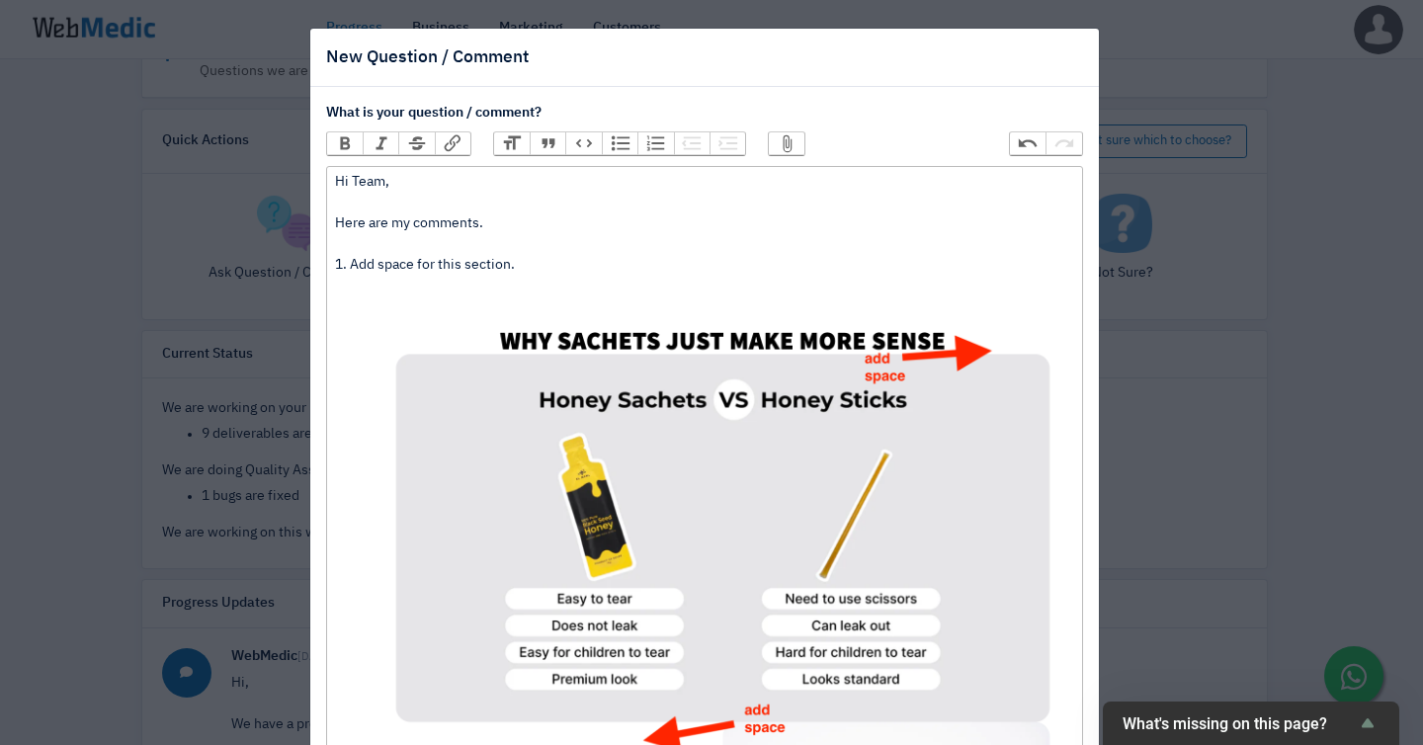
click at [769, 132] on button "Attach Files" at bounding box center [787, 143] width 36 height 22
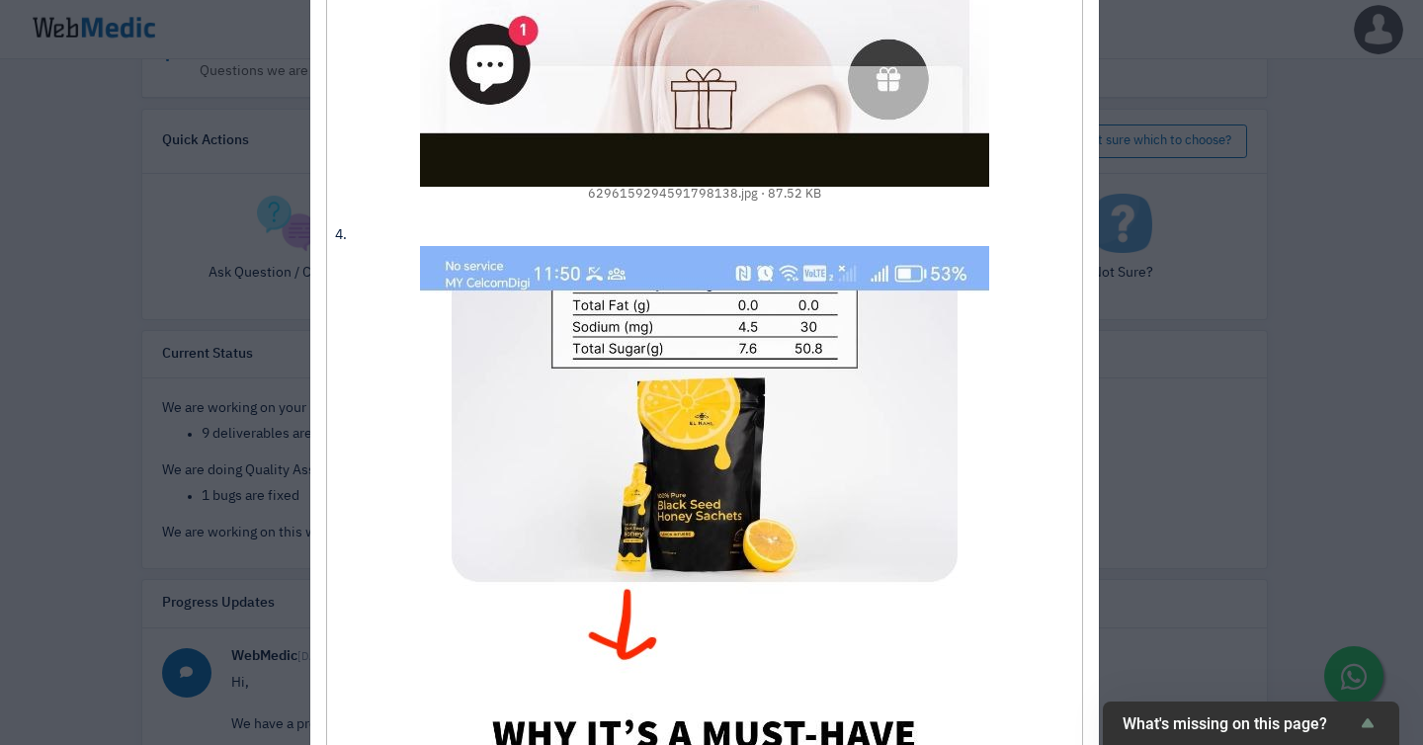
scroll to position [2458, 0]
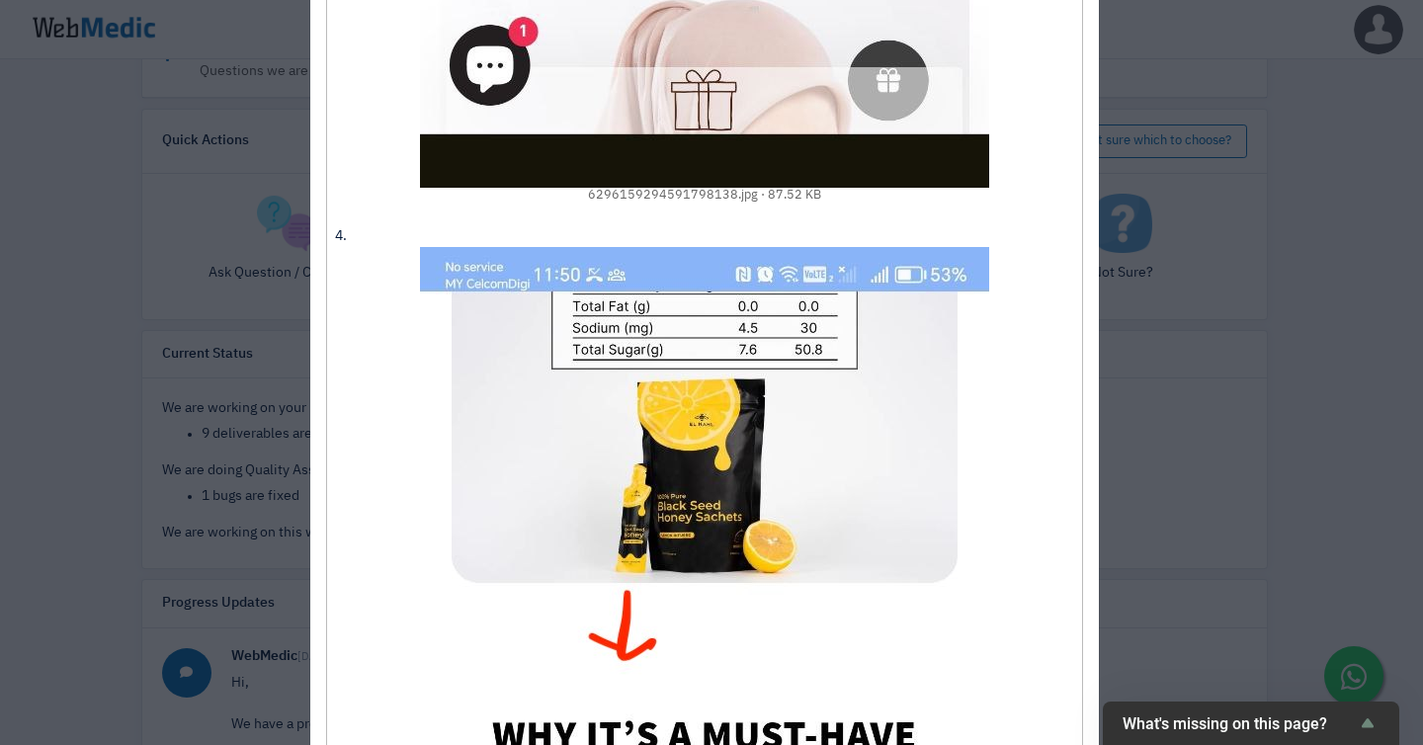
paste trix-editor "</div><blockquote>Reduce the space between these elements.<br><br></blockquote>…"
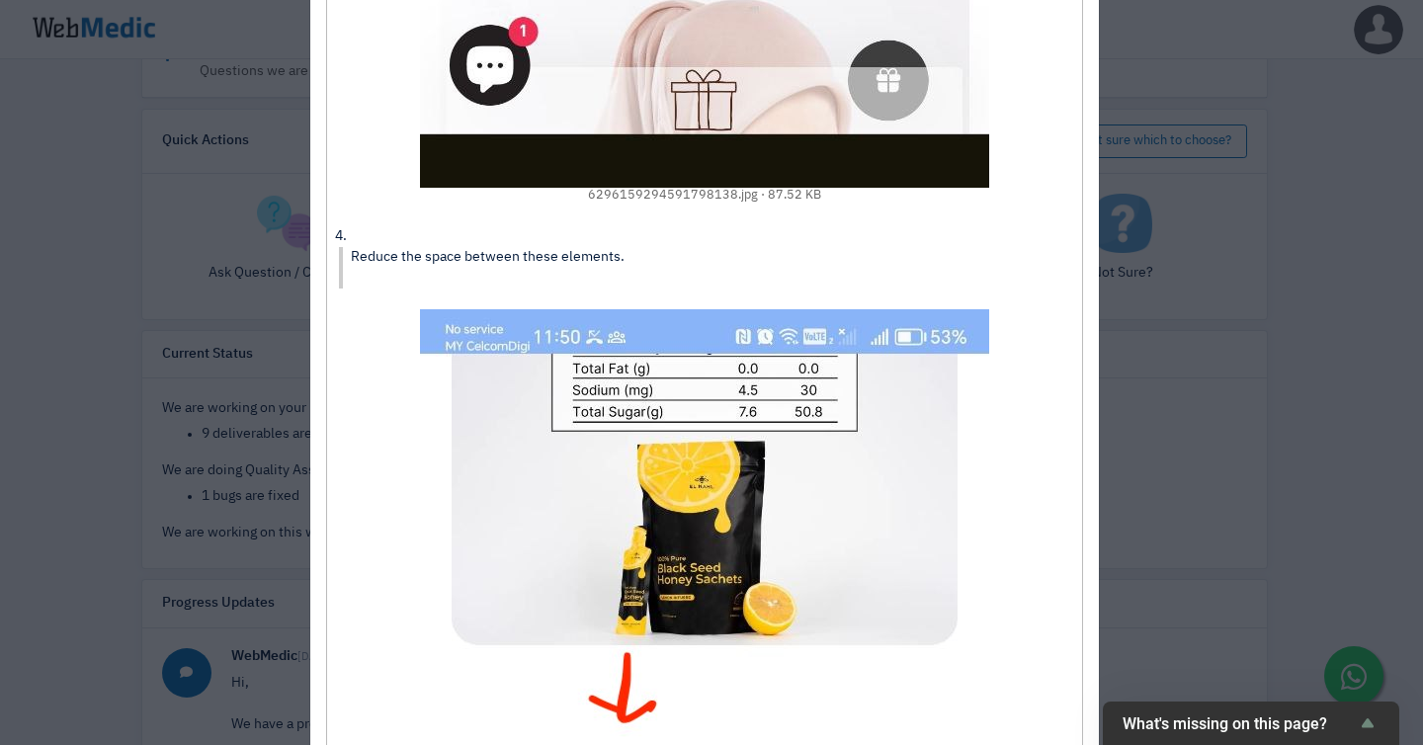
click at [339, 247] on blockquote "Reduce the space between these elements." at bounding box center [706, 268] width 734 height 42
type trix-editor "<div>Hi Team,<br><br>Here are my comments.<br><br>1. Add space for this section…"
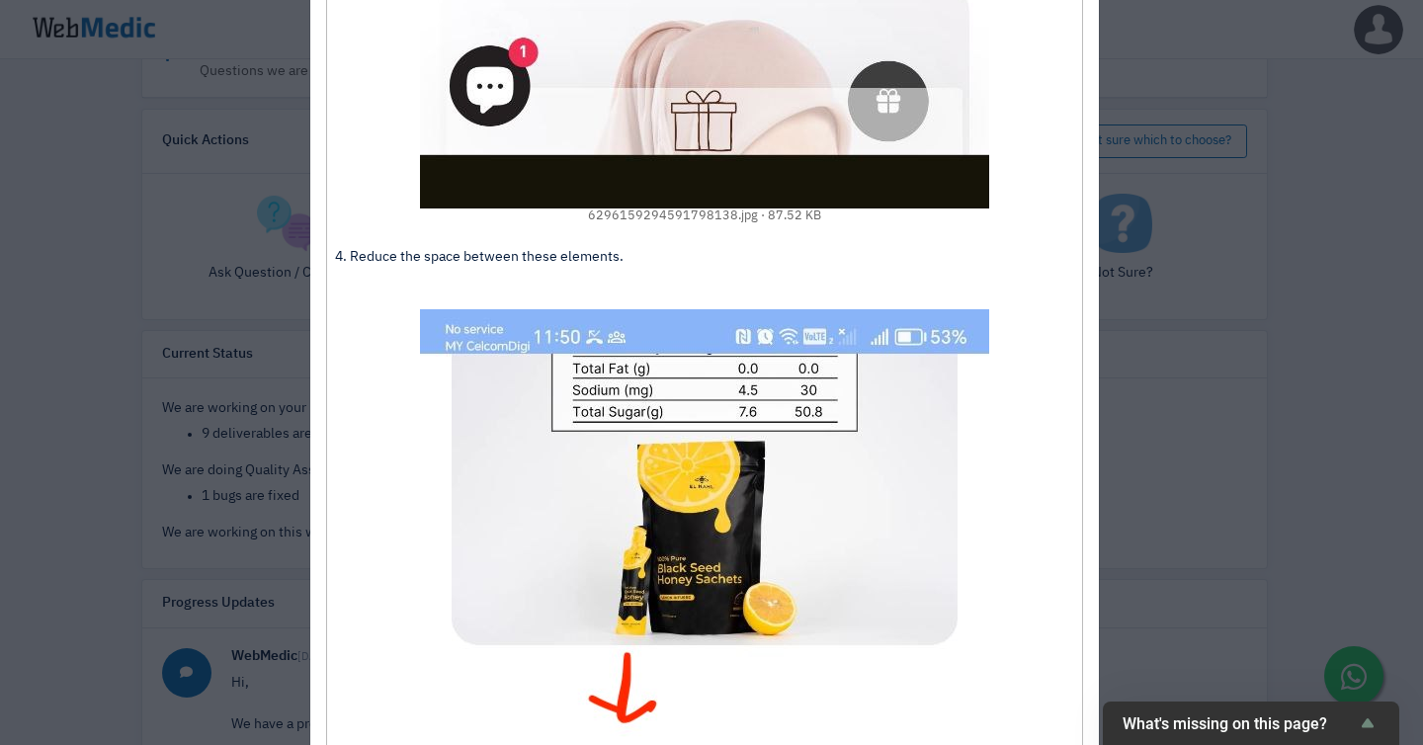
scroll to position [3370, 0]
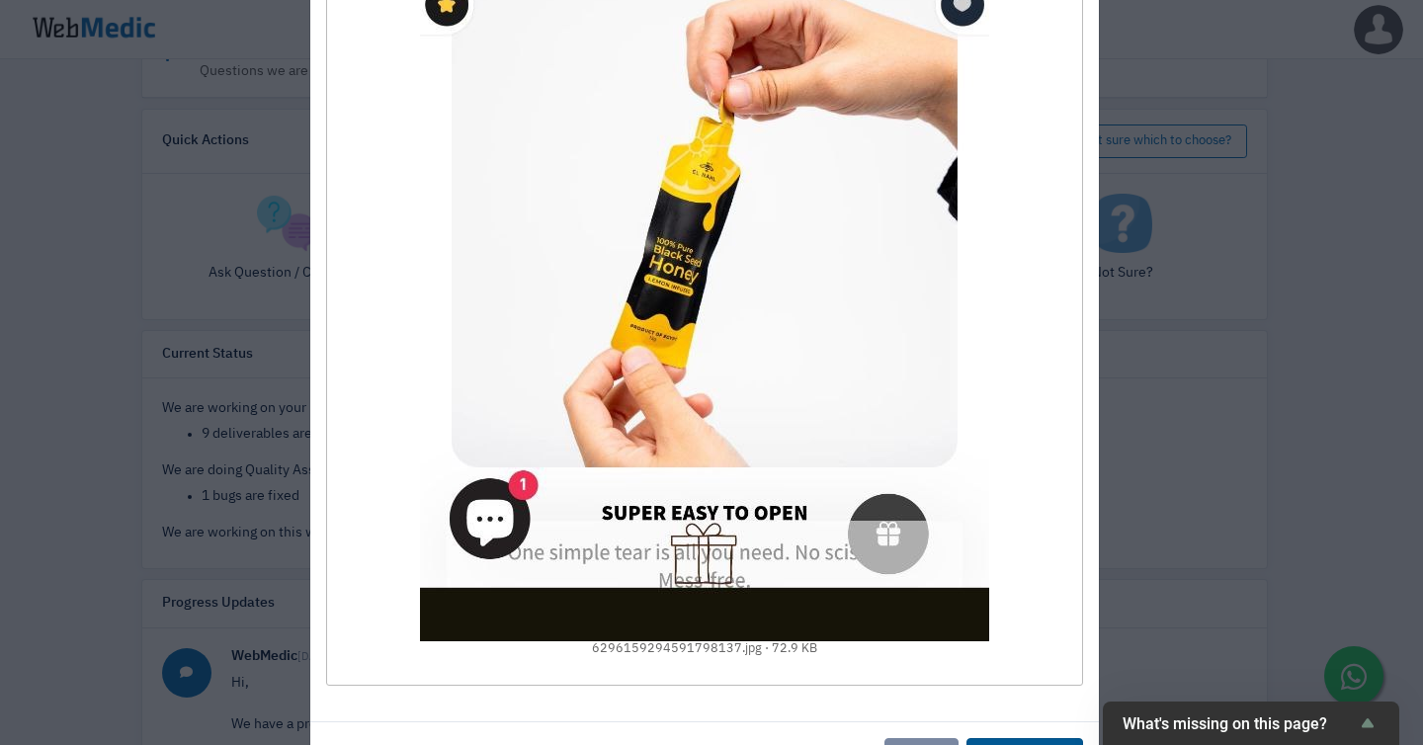
click at [1024, 738] on button "Add Question" at bounding box center [1024, 757] width 117 height 38
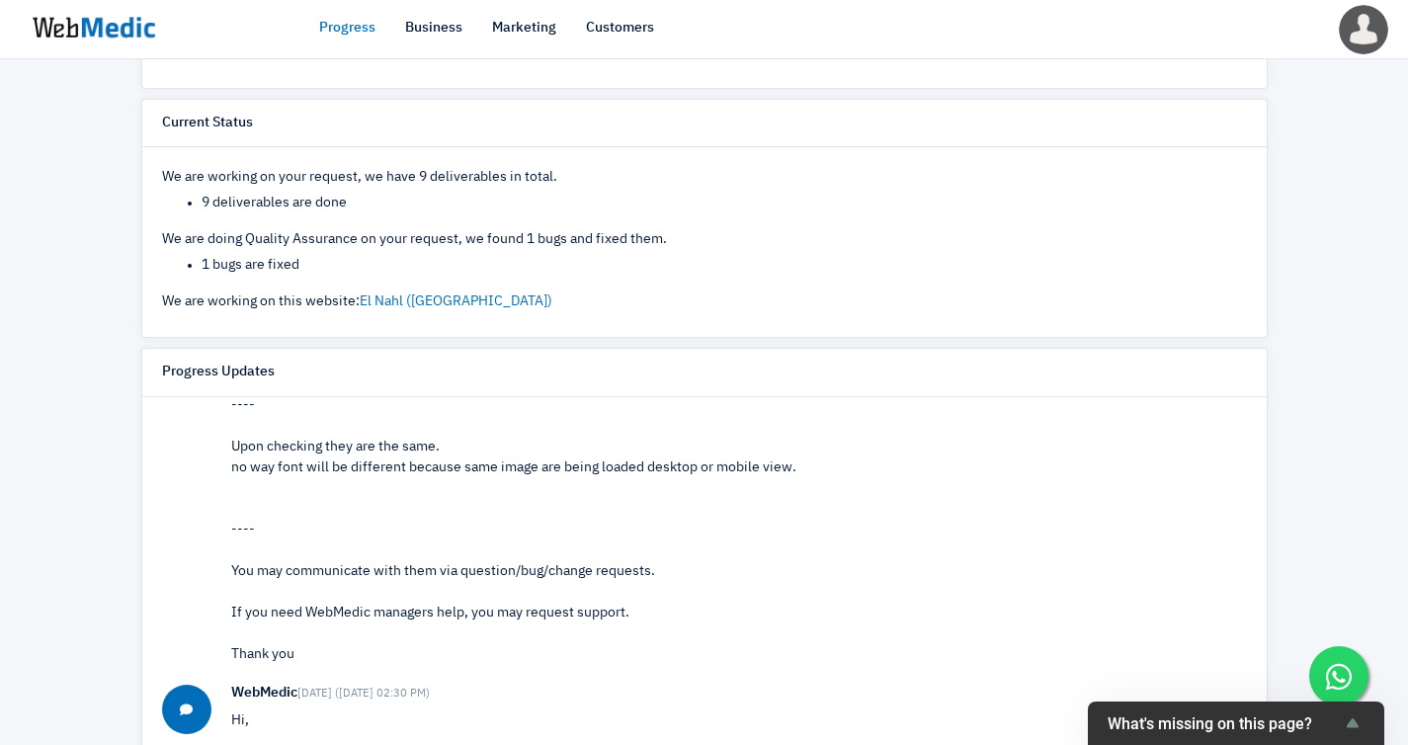
scroll to position [131, 0]
click at [69, 178] on div "Progress View Request [MY WEBSITE] Create New Landing Page Request added on: 7/…" at bounding box center [704, 190] width 1408 height 1463
